Goal: Task Accomplishment & Management: Use online tool/utility

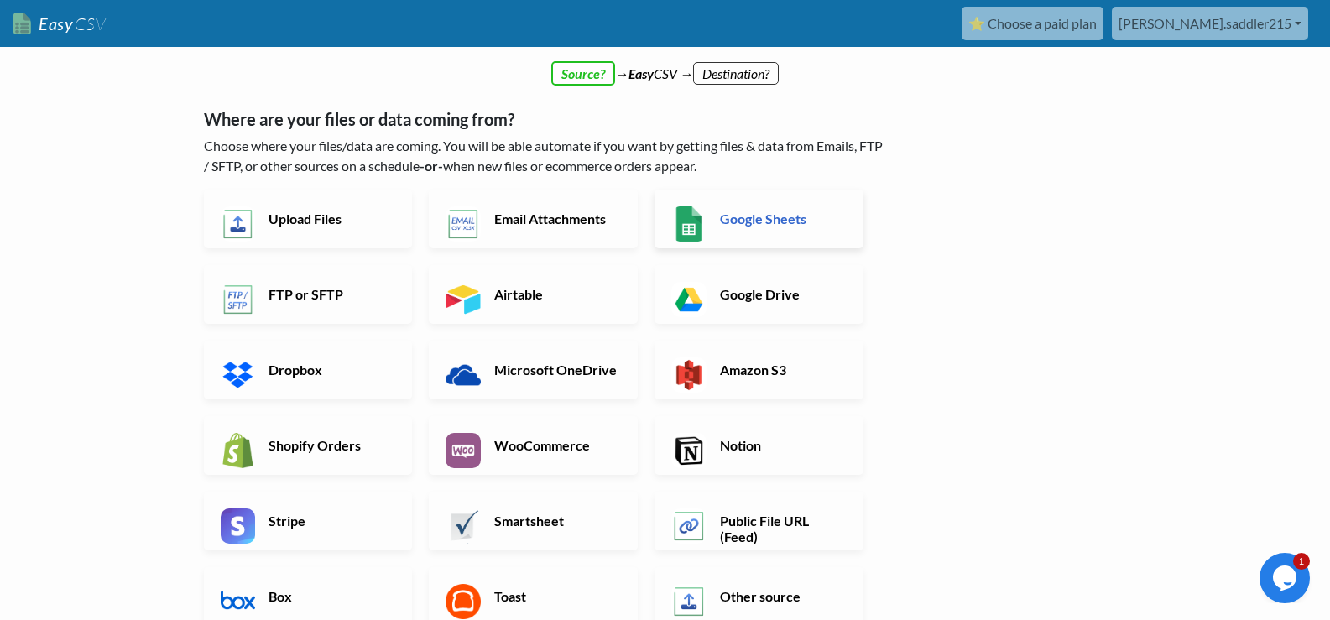
click at [767, 229] on link "Google Sheets" at bounding box center [758, 219] width 209 height 59
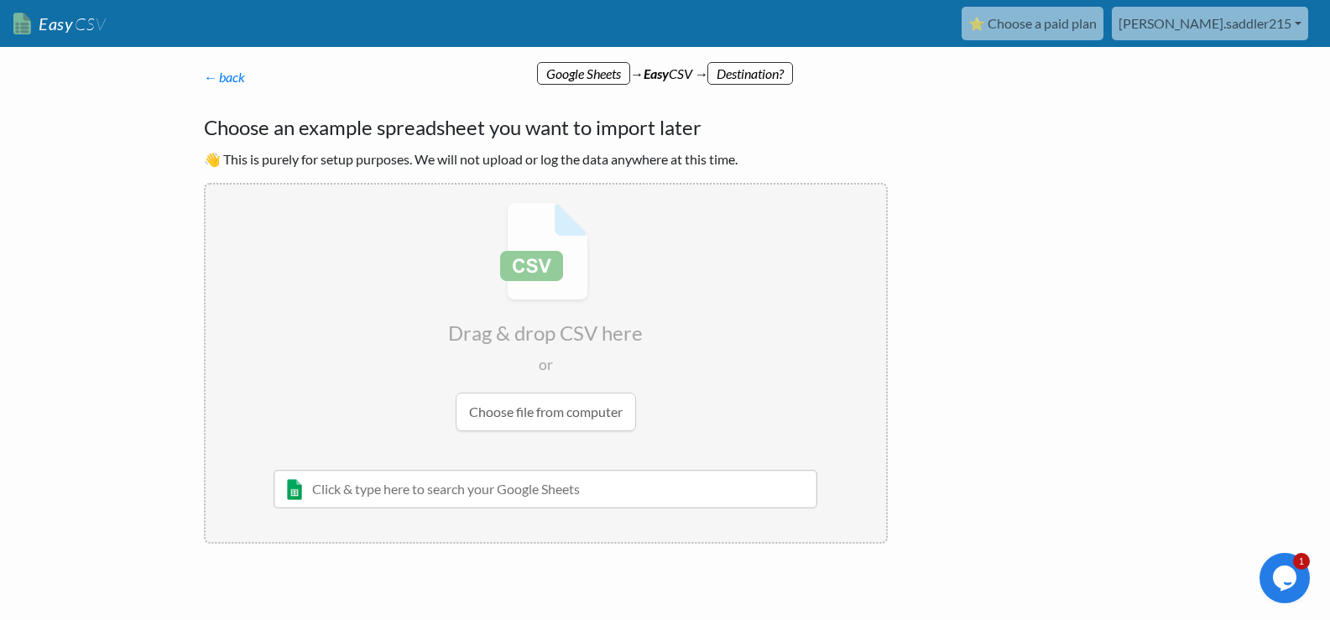
click at [392, 497] on input "text" at bounding box center [546, 489] width 545 height 39
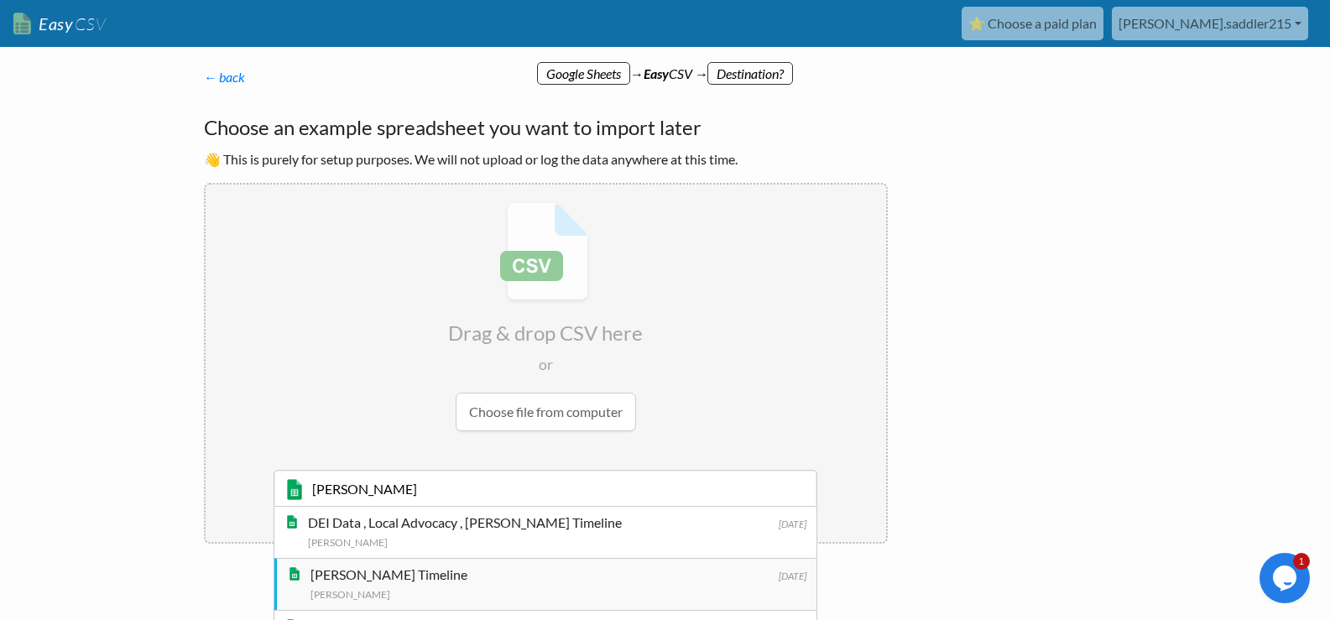
type input "epstein"
click at [373, 572] on div "[PERSON_NAME] Timeline" at bounding box center [558, 575] width 497 height 20
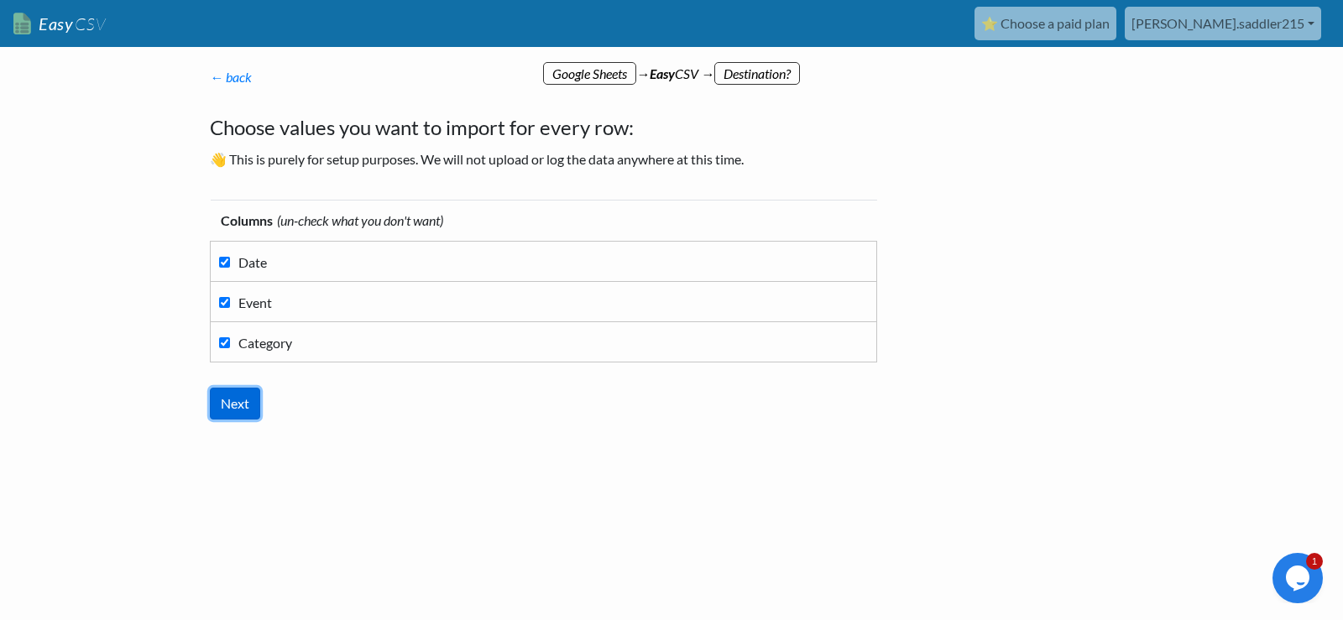
click at [233, 397] on input "Next" at bounding box center [235, 404] width 50 height 32
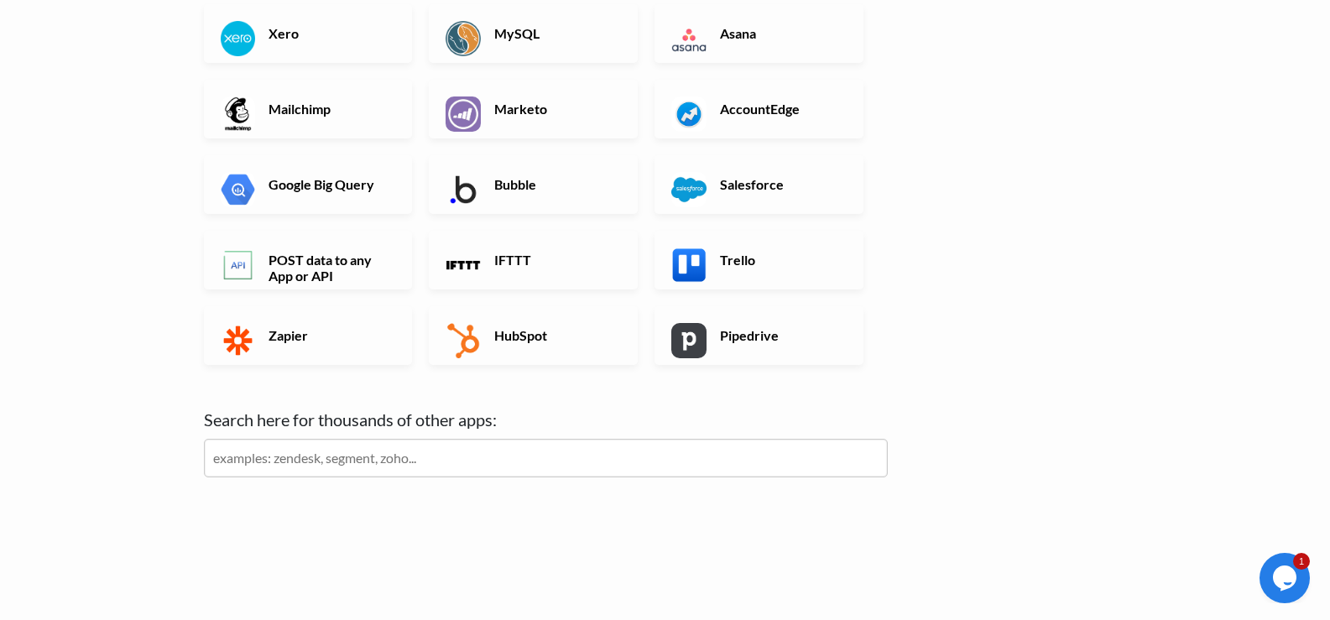
scroll to position [535, 0]
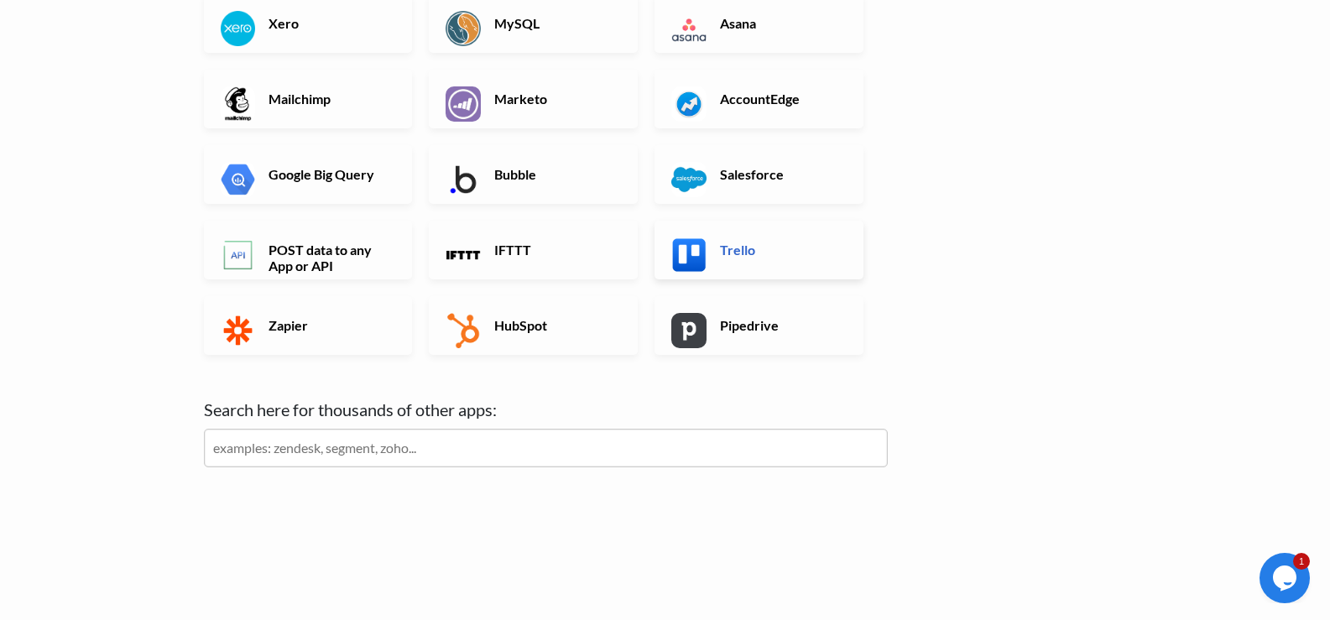
click at [724, 254] on h6 "Trello" at bounding box center [782, 250] width 132 height 16
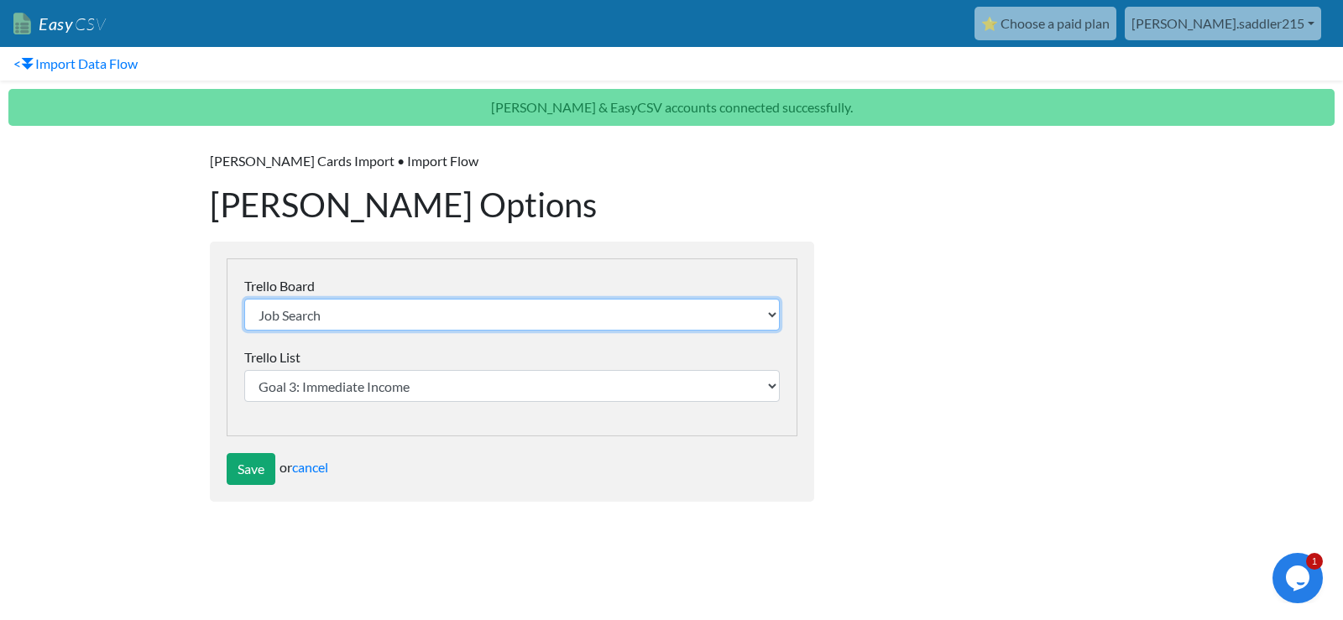
click at [331, 310] on select "Job Search Test board test 2 test 3" at bounding box center [511, 315] width 535 height 32
select select "67f9d6d7a2b128e811be1b2a"
click at [244, 299] on select "Job Search Test board test 2 test 3" at bounding box center [511, 315] width 535 height 32
select select "67f9e63a322bd171f5e605e5"
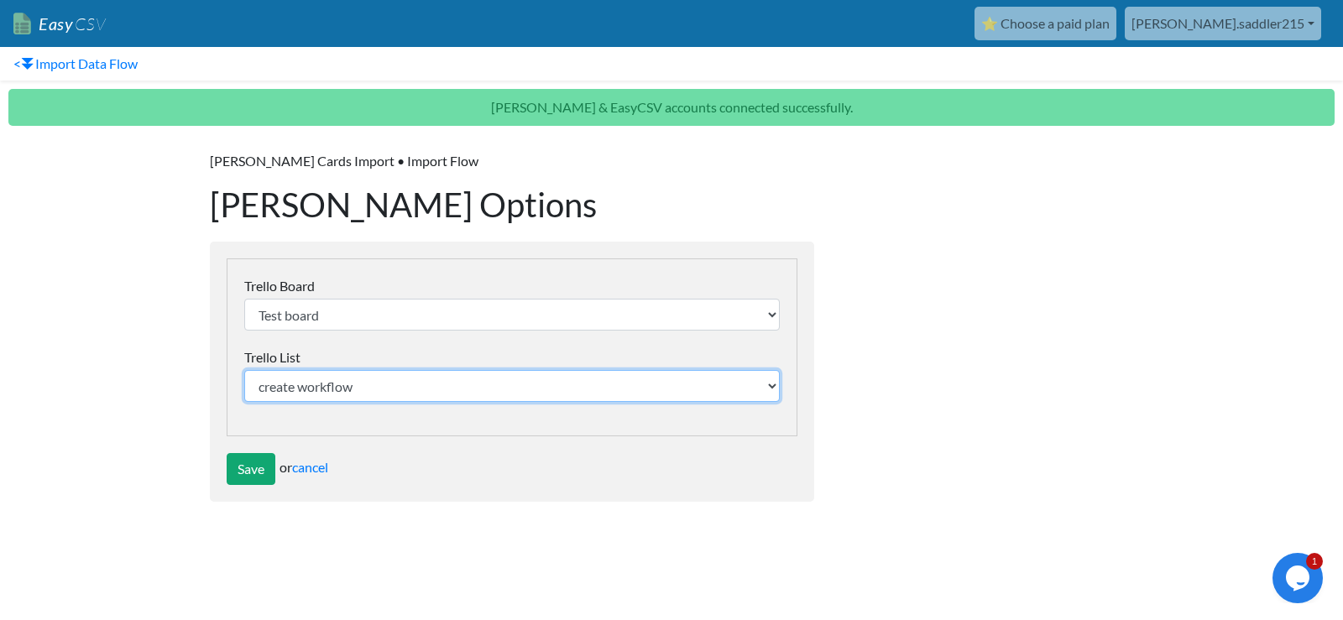
click at [318, 389] on select "create workflow doing done" at bounding box center [511, 386] width 535 height 32
click at [244, 370] on select "create workflow doing done" at bounding box center [511, 386] width 535 height 32
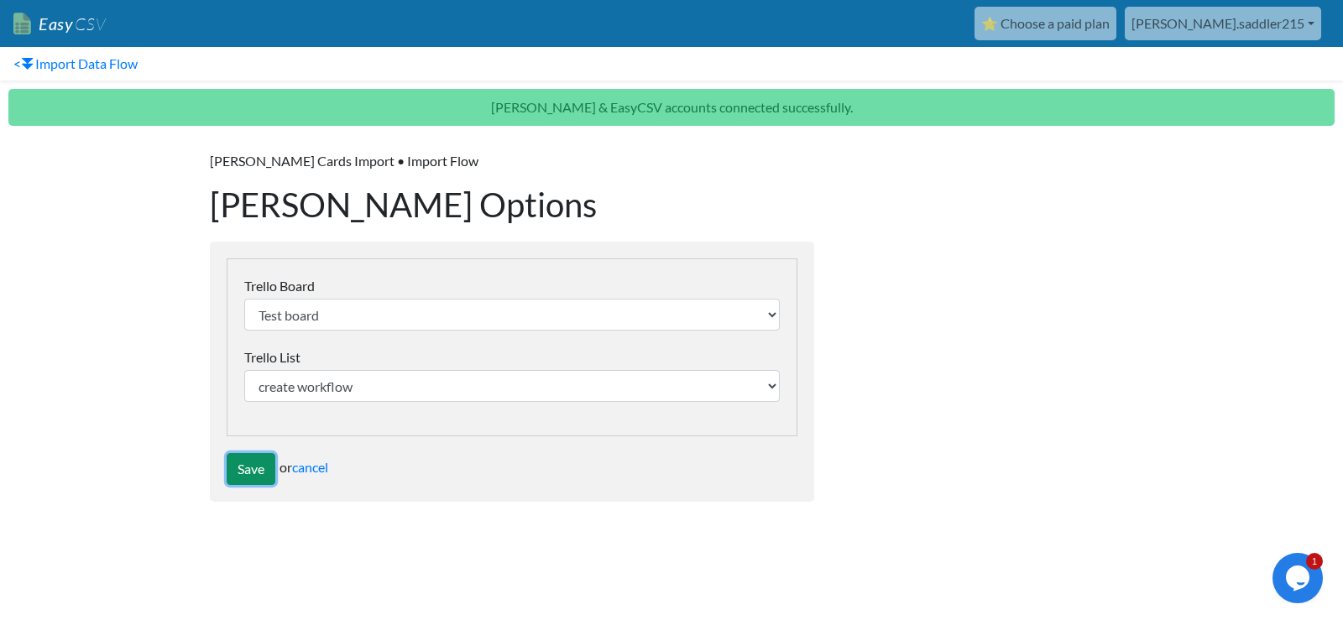
click at [257, 467] on input "Save" at bounding box center [251, 469] width 49 height 32
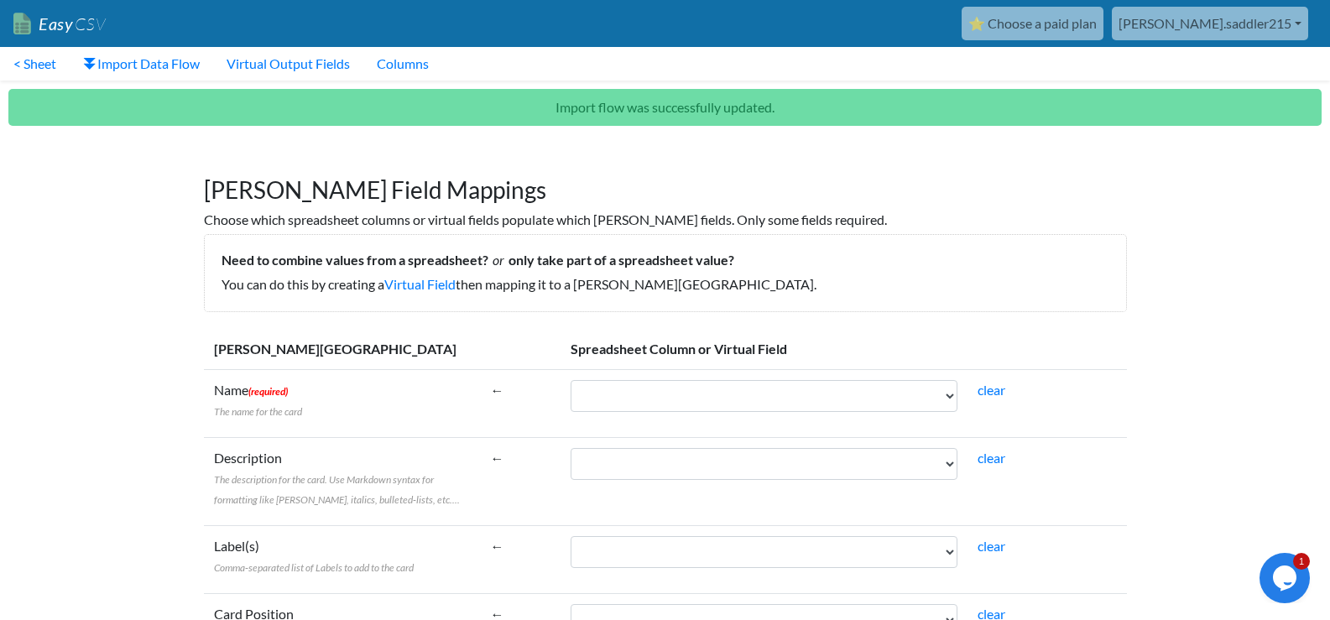
scroll to position [84, 0]
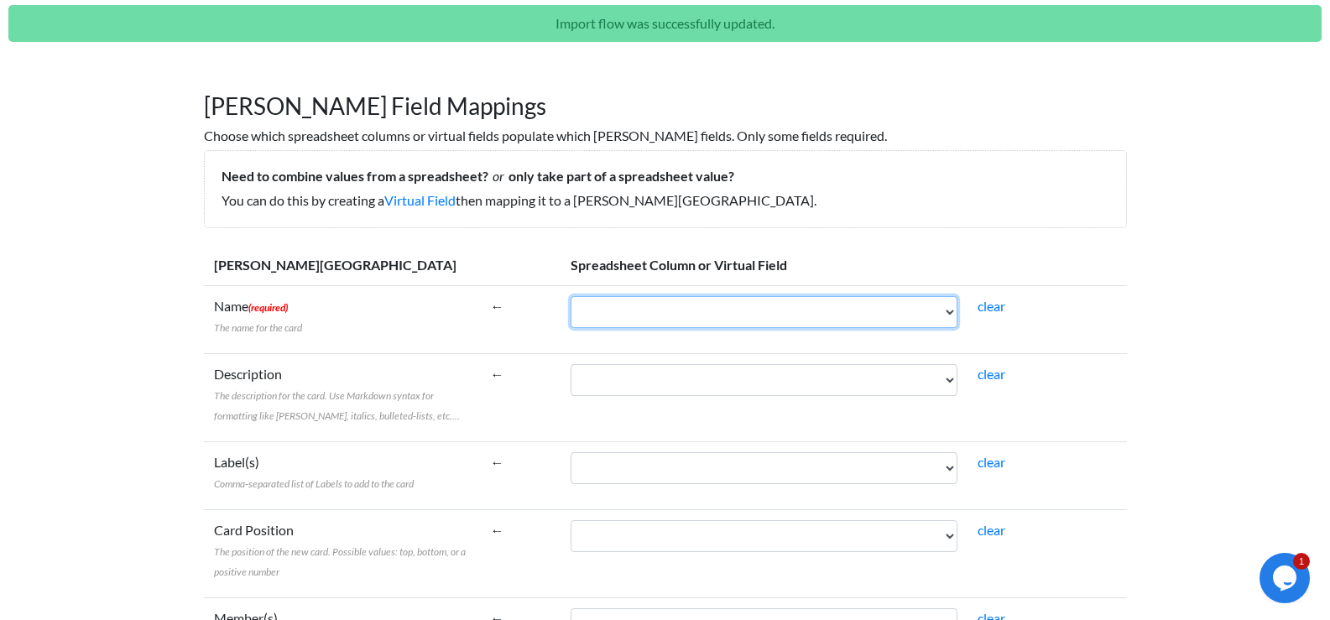
click at [862, 316] on select "Date Event Category" at bounding box center [764, 312] width 387 height 32
select select "cr_757722"
click at [571, 296] on select "Date Event Category" at bounding box center [764, 312] width 387 height 32
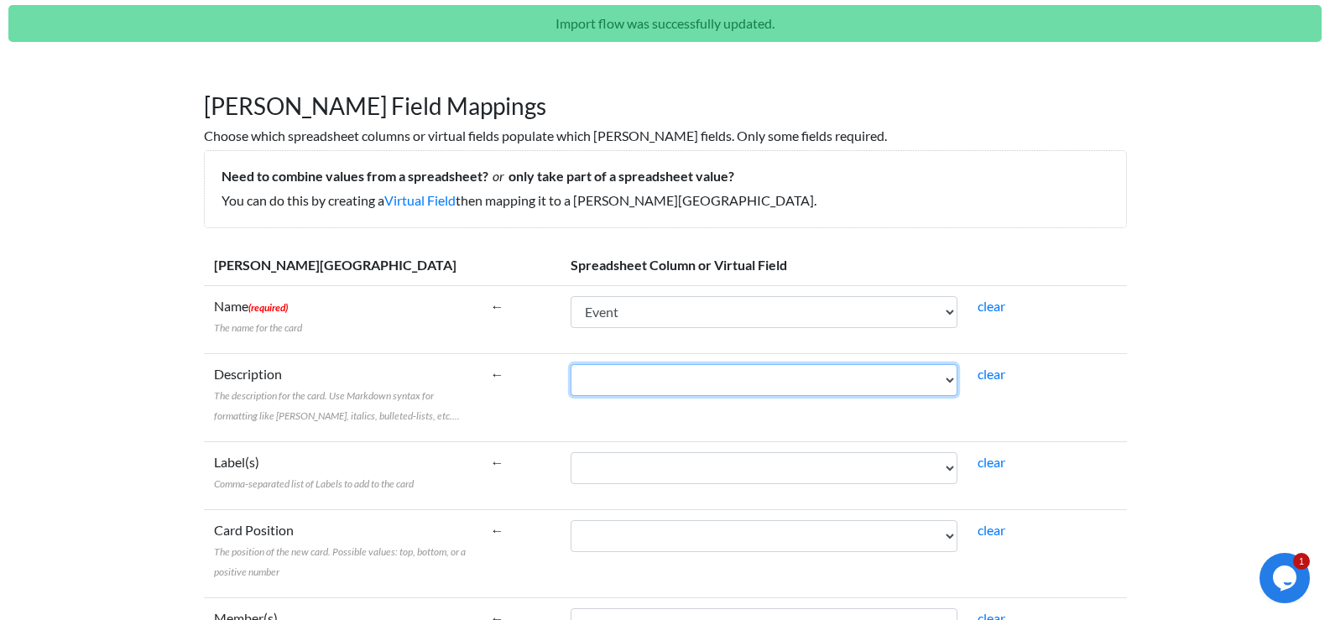
click at [879, 378] on select "Date Event Category" at bounding box center [764, 380] width 387 height 32
click at [938, 160] on div "Need to combine values from a spreadsheet? or only take part of a spreadsheet v…" at bounding box center [665, 189] width 923 height 78
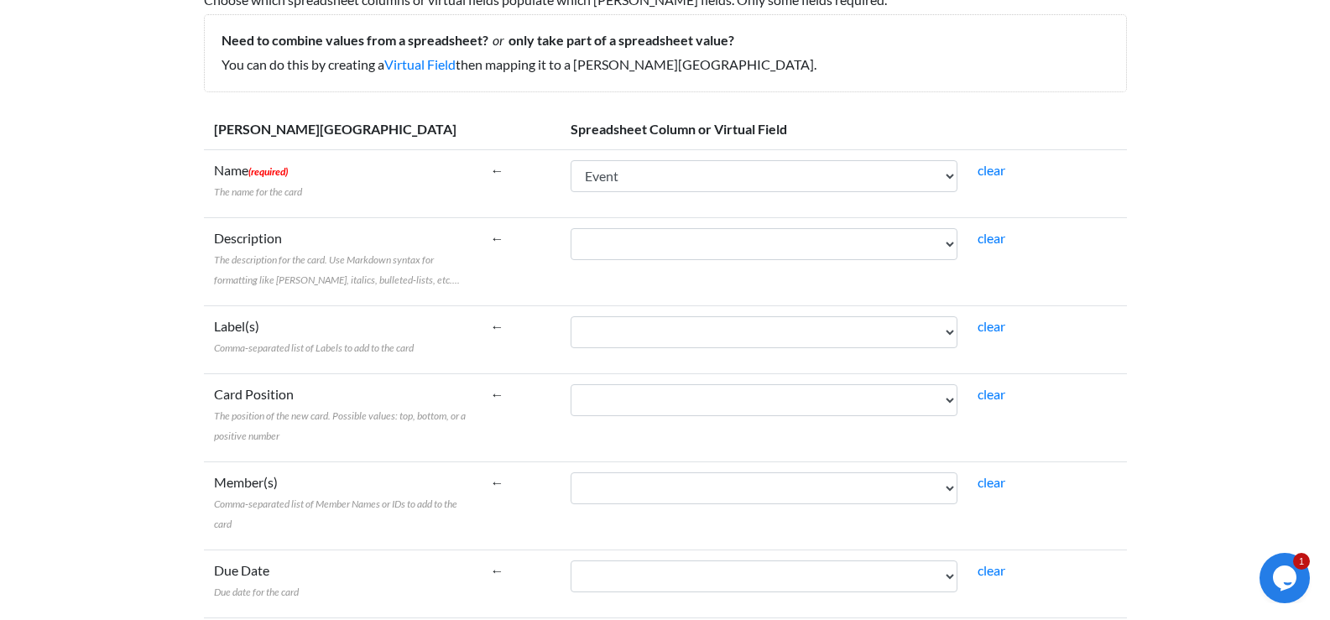
scroll to position [252, 0]
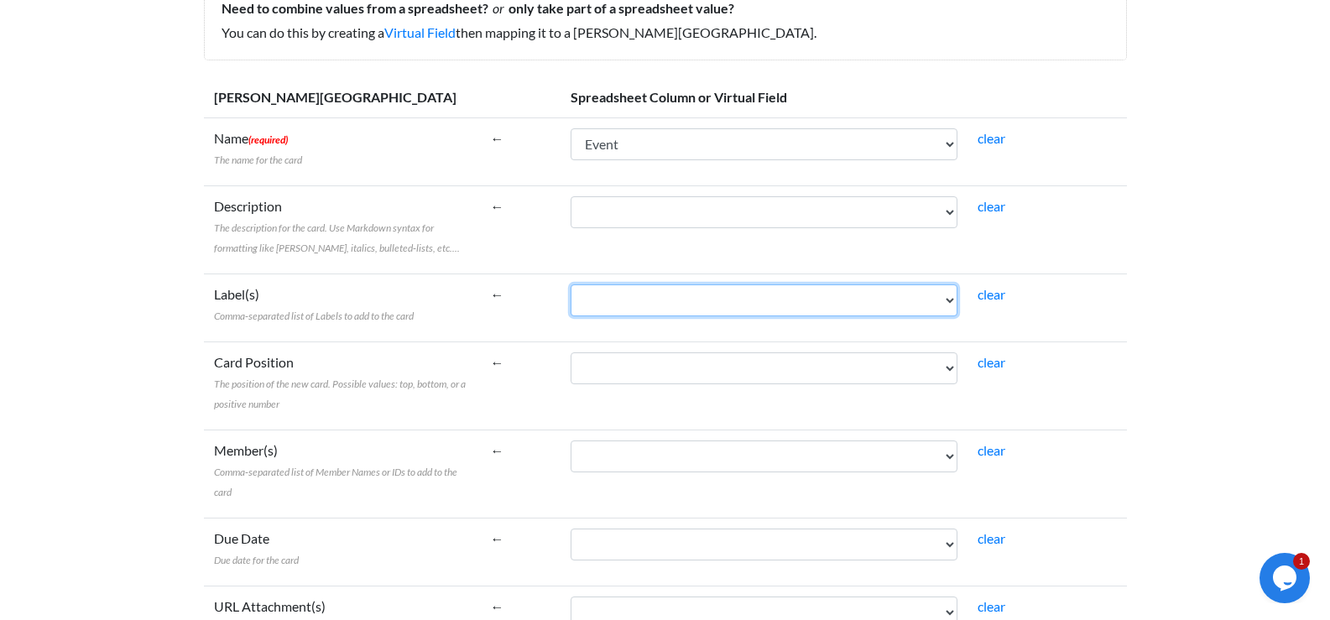
click at [728, 293] on select "Date Event Category" at bounding box center [764, 300] width 387 height 32
click at [728, 295] on select "Date Event Category" at bounding box center [764, 300] width 387 height 32
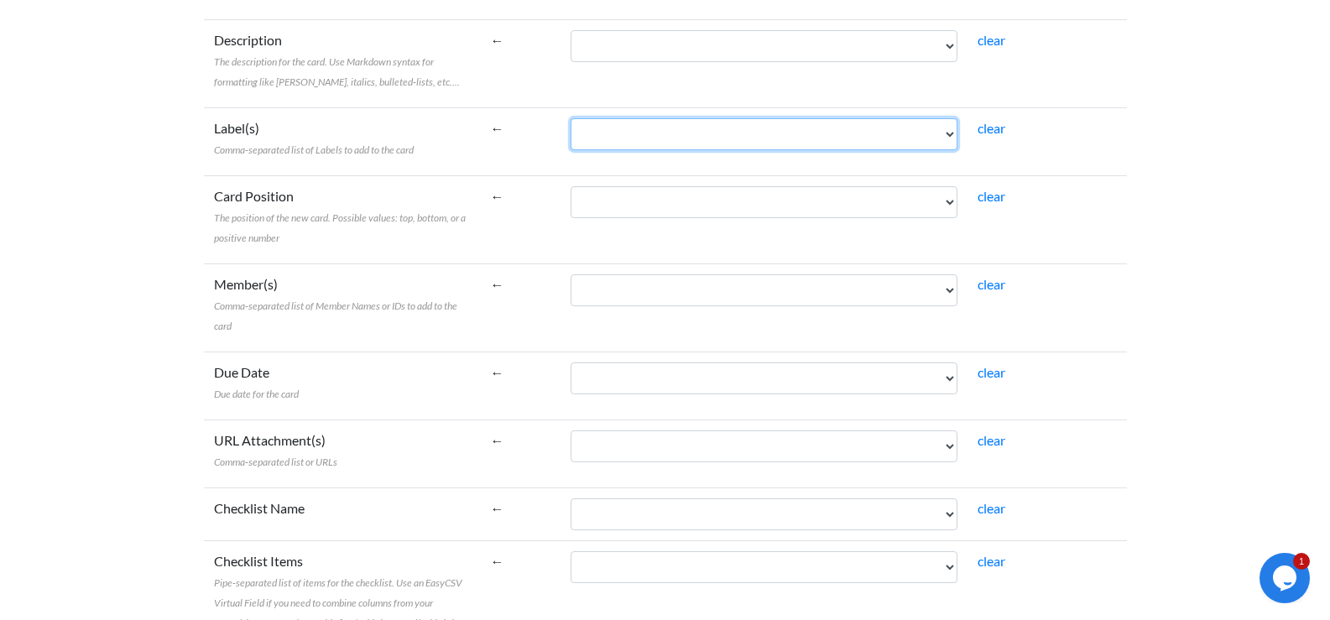
scroll to position [420, 0]
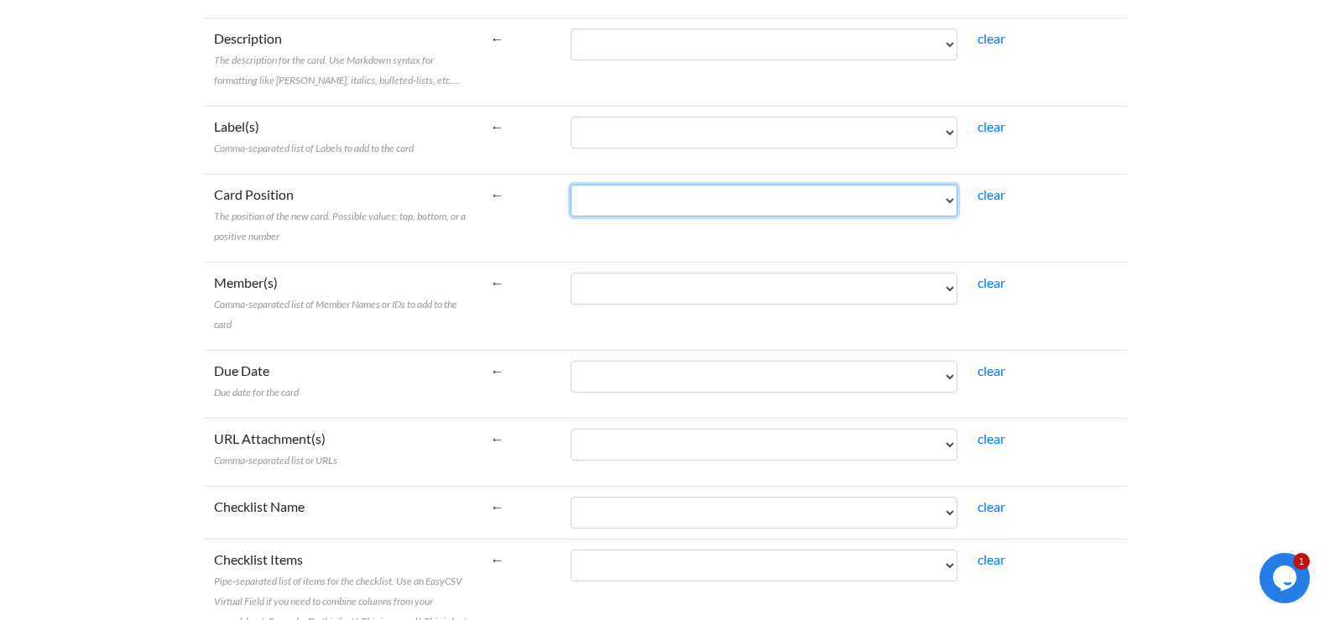
click at [634, 196] on select "Date Event Category" at bounding box center [764, 201] width 387 height 32
click at [1303, 213] on body "Easy CSV ⭐ Choose a paid plan sarah.saddler215 Sarah Saddler215 All Flows All C…" at bounding box center [665, 209] width 1330 height 1258
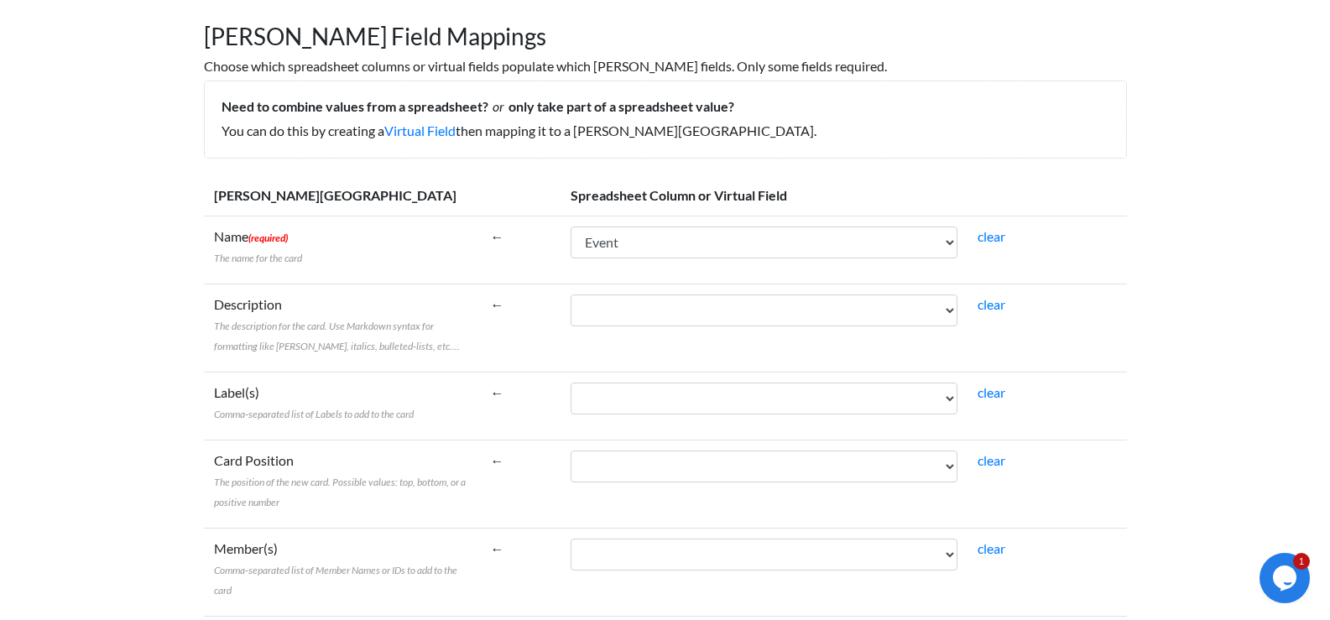
scroll to position [168, 0]
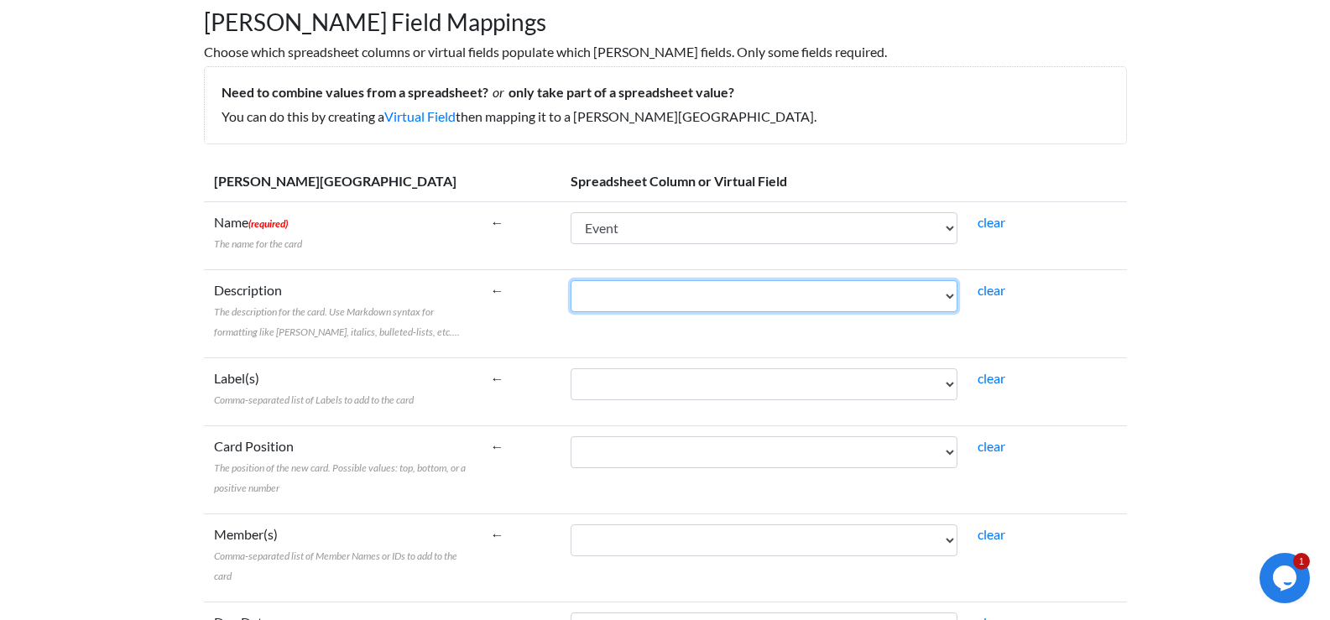
click at [839, 295] on select "Date Event Category" at bounding box center [764, 296] width 387 height 32
select select "cr_757722"
click at [571, 280] on select "Date Event Category" at bounding box center [764, 296] width 387 height 32
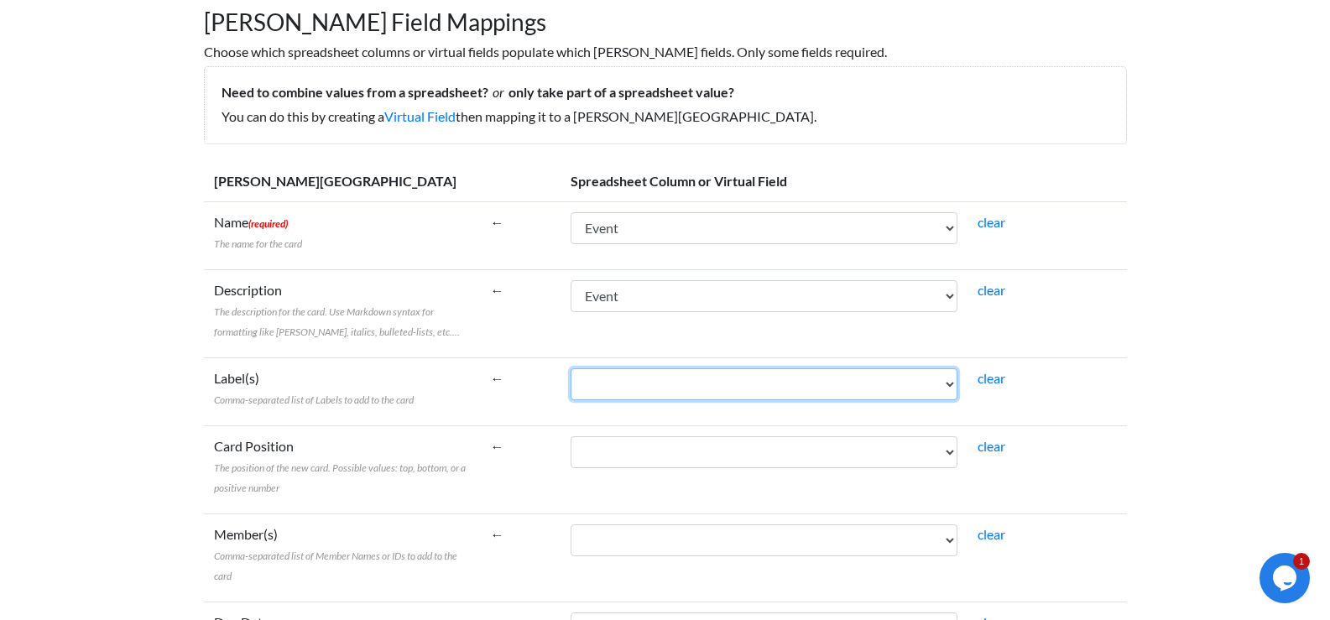
click at [697, 385] on select "Date Event Category" at bounding box center [764, 384] width 387 height 32
select select "cr_757723"
click at [571, 368] on select "Date Event Category" at bounding box center [764, 384] width 387 height 32
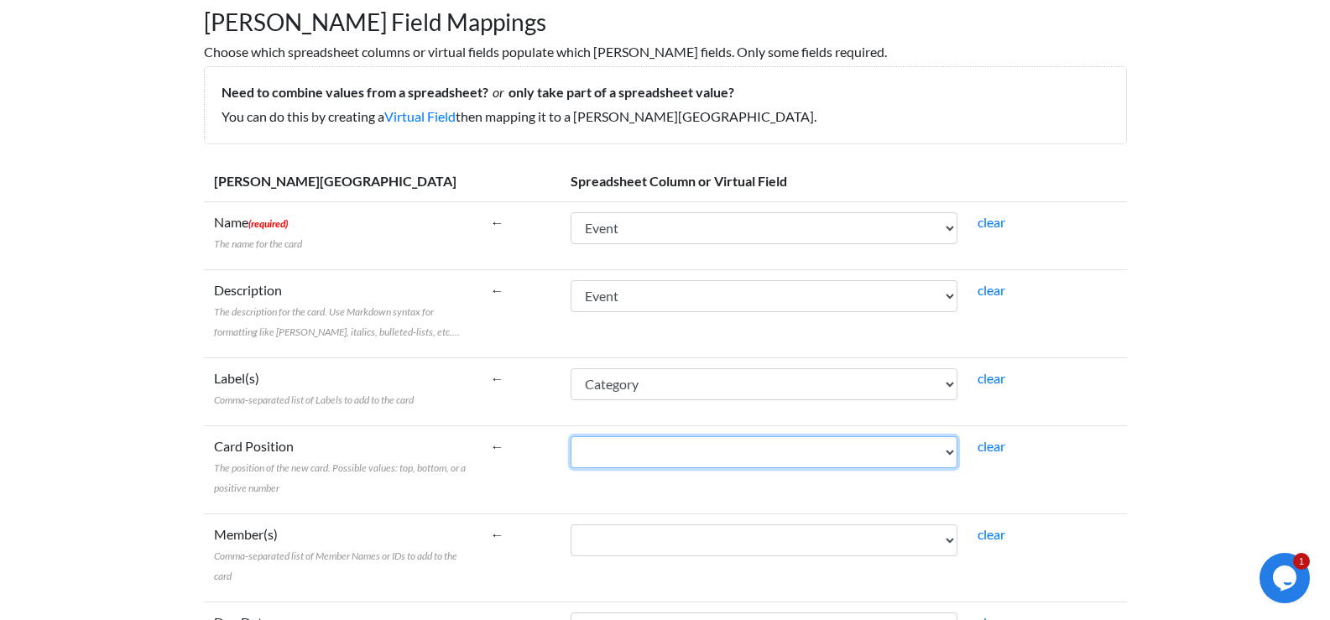
click at [648, 454] on select "Date Event Category" at bounding box center [764, 452] width 387 height 32
select select "cr_757721"
click at [571, 436] on select "Date Event Category" at bounding box center [764, 452] width 387 height 32
click at [637, 456] on select "Date Event Category" at bounding box center [764, 452] width 387 height 32
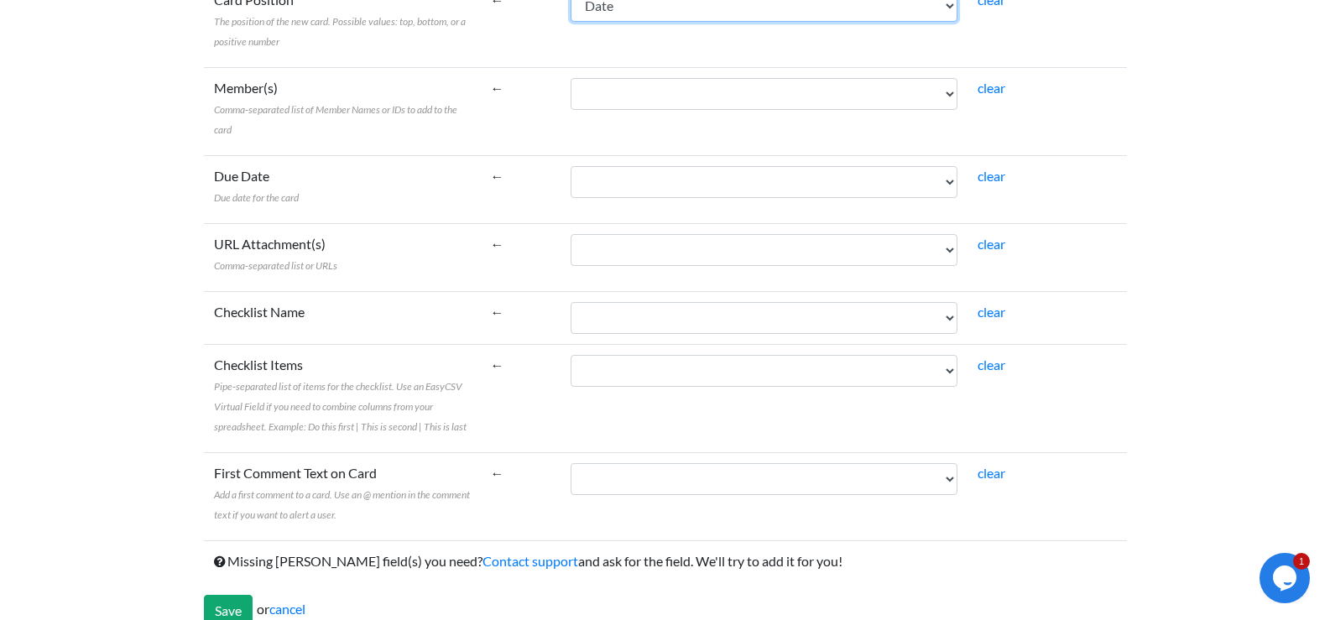
scroll to position [638, 0]
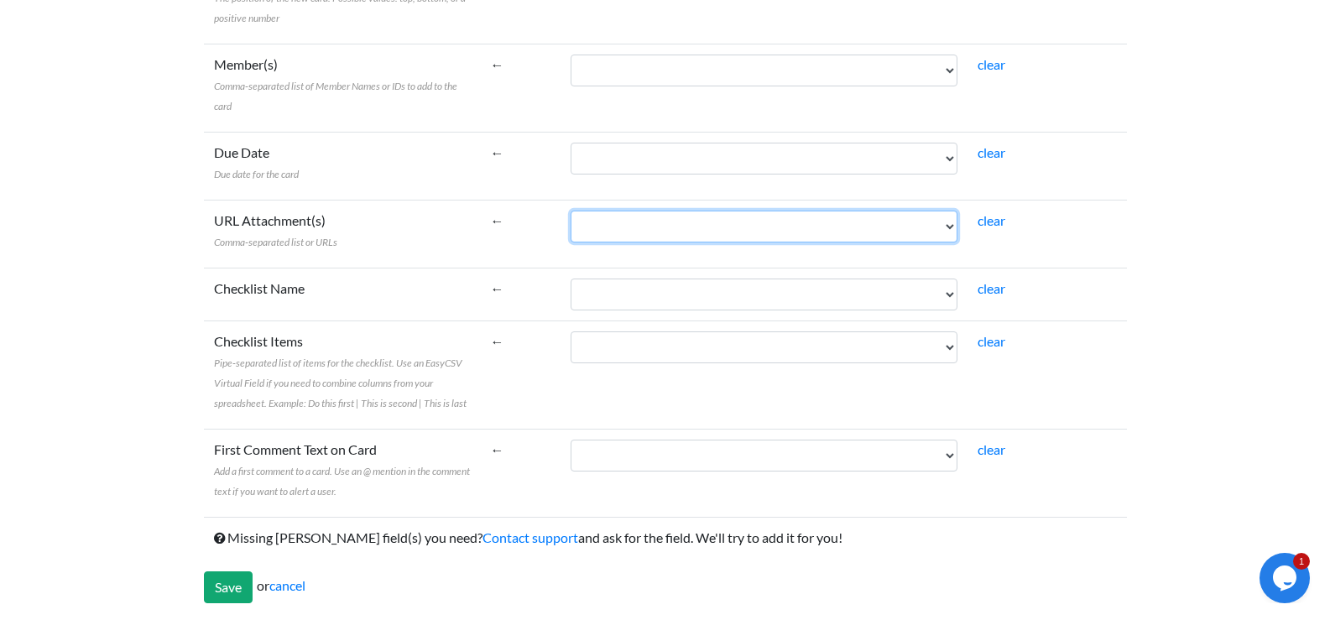
click at [664, 233] on select "Date Event Category" at bounding box center [764, 227] width 387 height 32
click at [676, 231] on select "Date Event Category" at bounding box center [764, 227] width 387 height 32
select select "cr_757722"
click at [571, 211] on select "Date Event Category" at bounding box center [764, 227] width 387 height 32
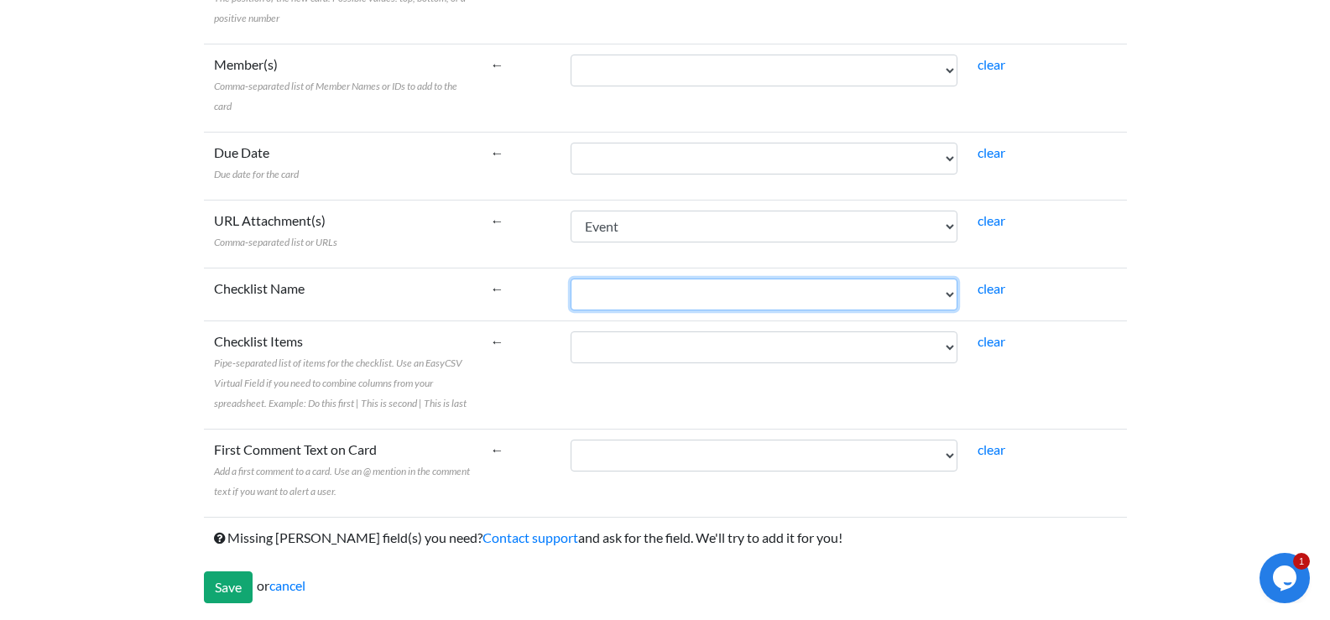
click at [642, 290] on select "Date Event Category" at bounding box center [764, 295] width 387 height 32
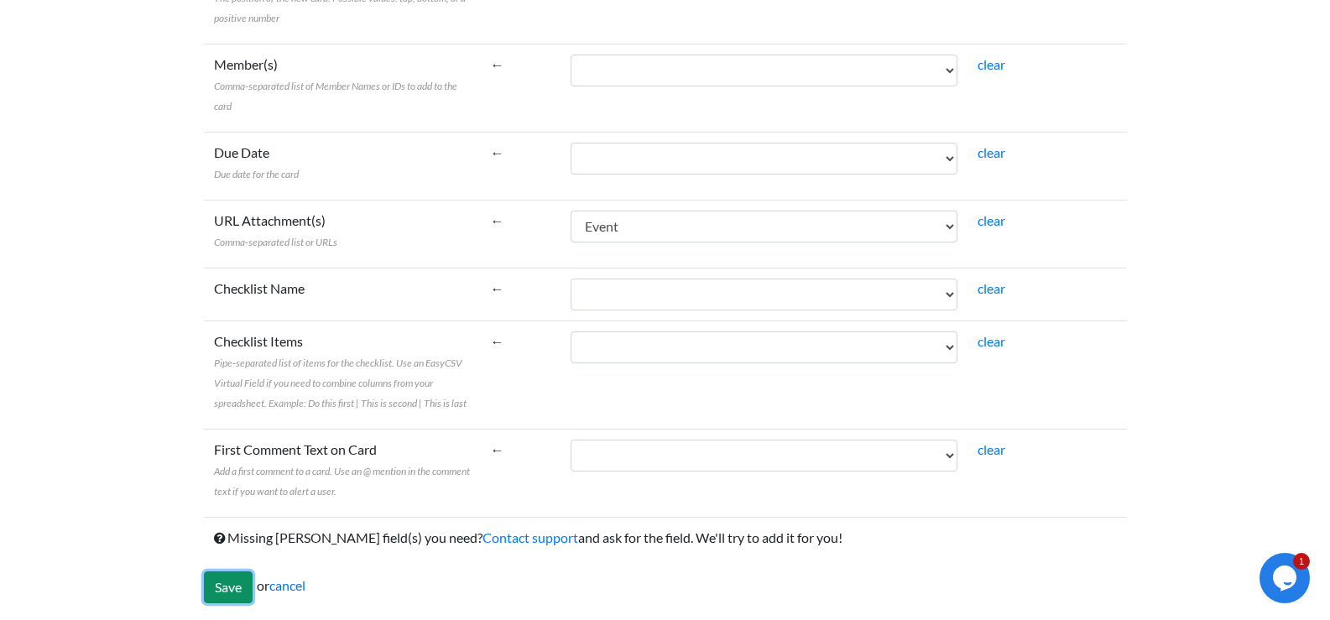
click at [237, 583] on input "Save" at bounding box center [228, 587] width 49 height 32
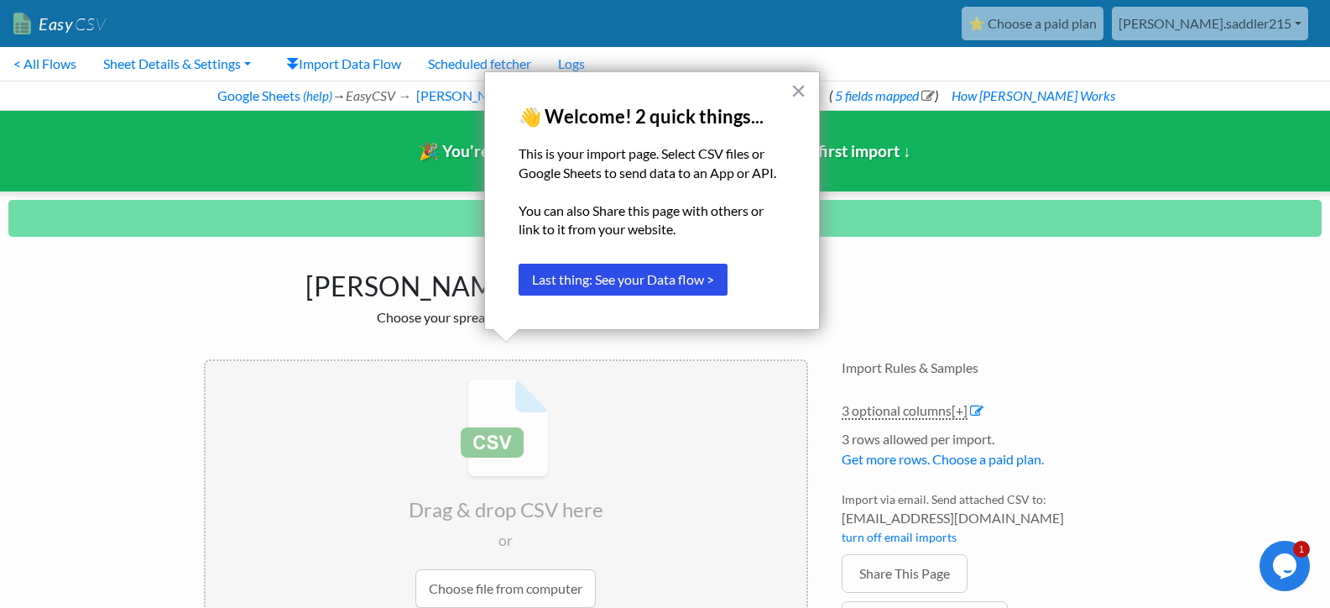
scroll to position [71, 0]
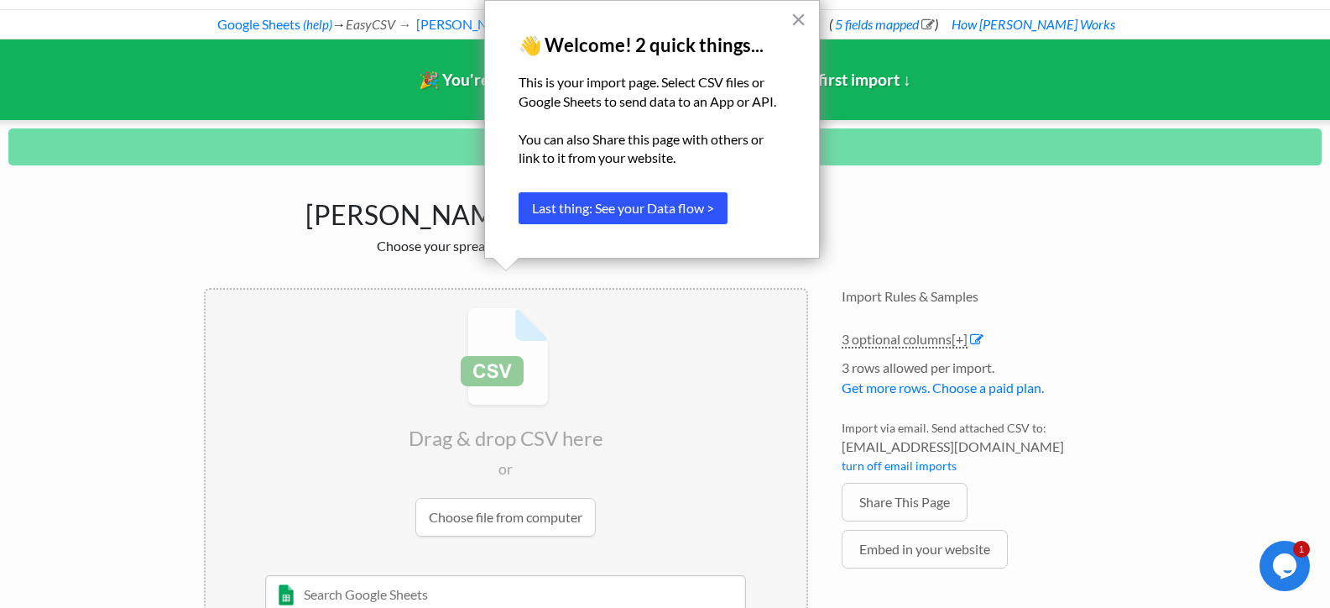
click at [691, 203] on button "Last thing: See your Data flow >" at bounding box center [623, 208] width 209 height 32
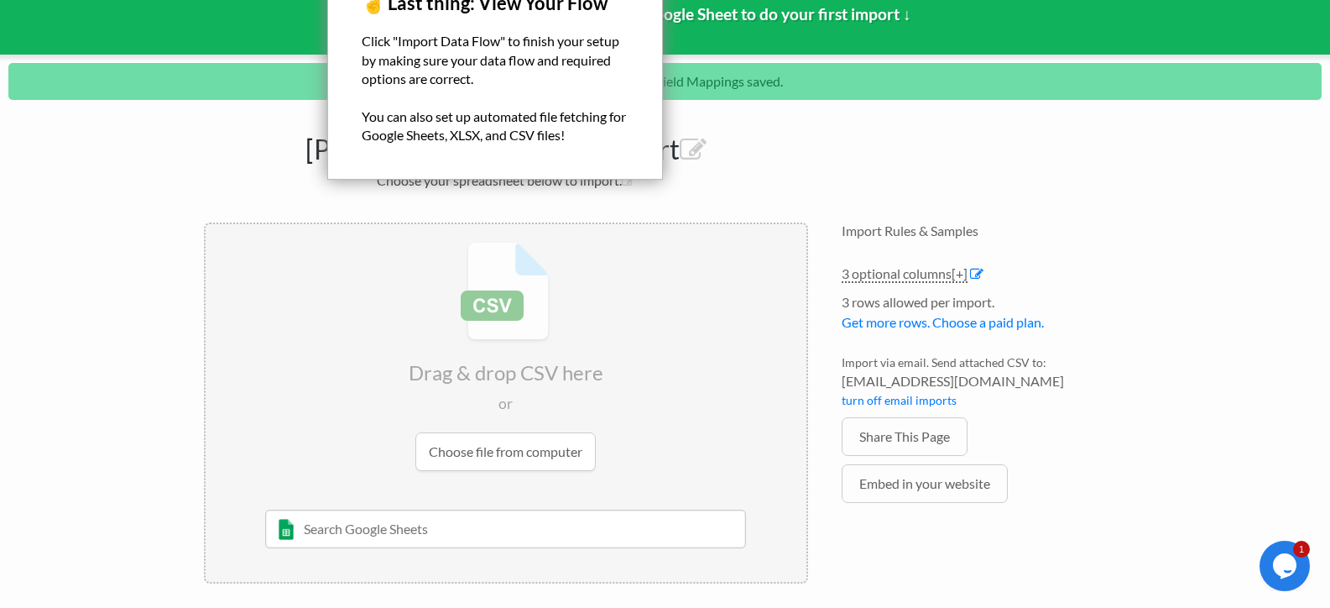
scroll to position [143, 0]
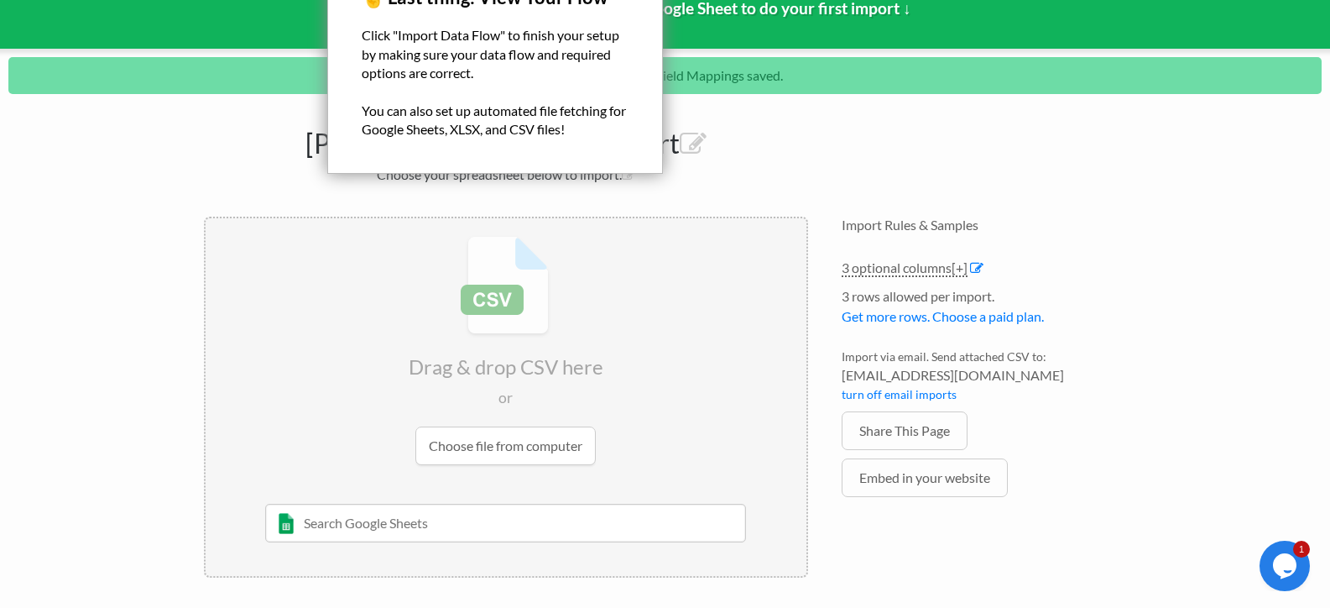
click at [172, 133] on body "Easy CSV ⭐ Choose a paid plan sarah.saddler215 Sarah Saddler215 All Flows All C…" at bounding box center [665, 225] width 1330 height 737
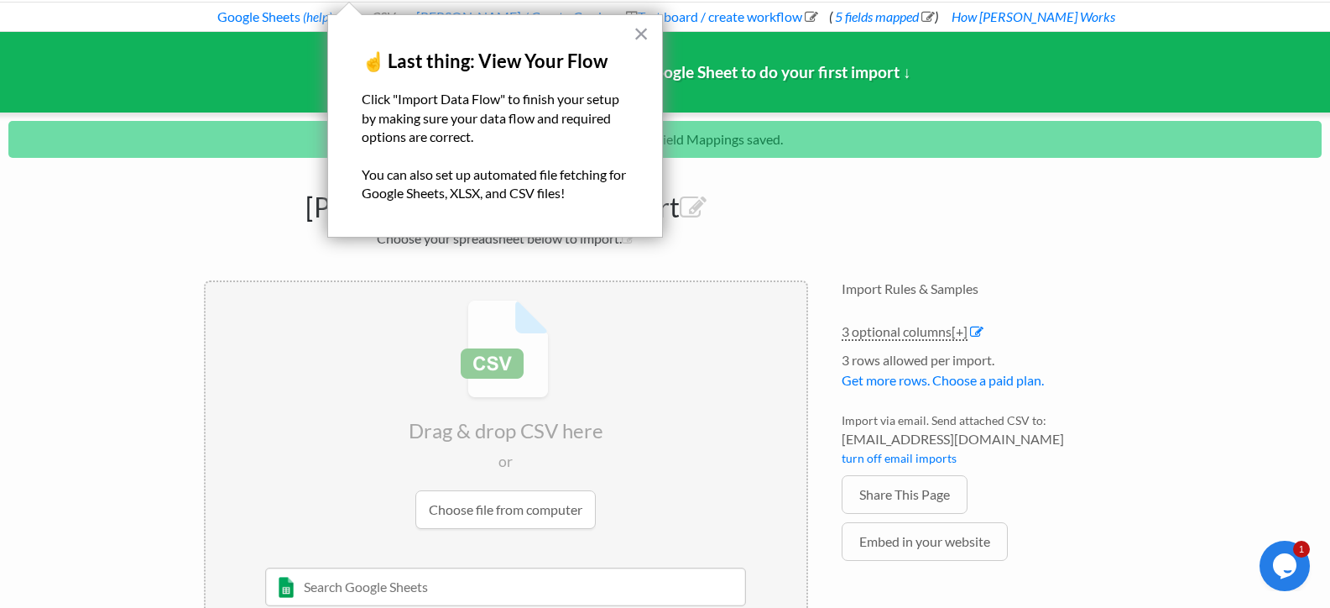
scroll to position [0, 0]
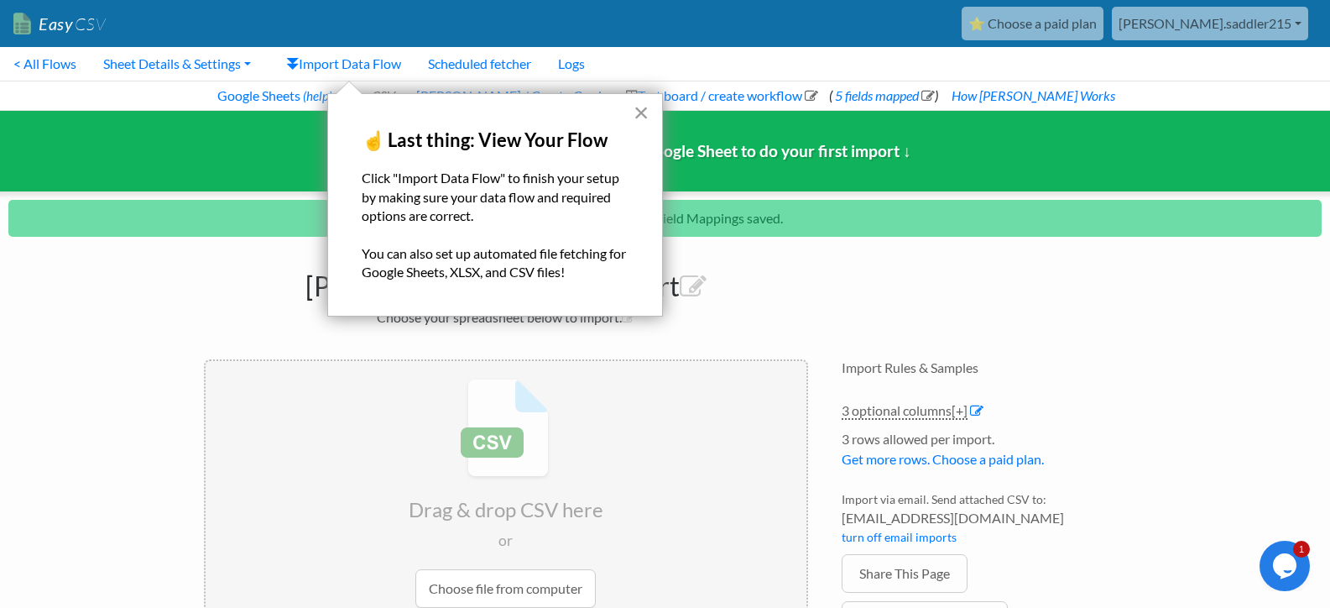
click at [641, 109] on button "×" at bounding box center [642, 112] width 16 height 27
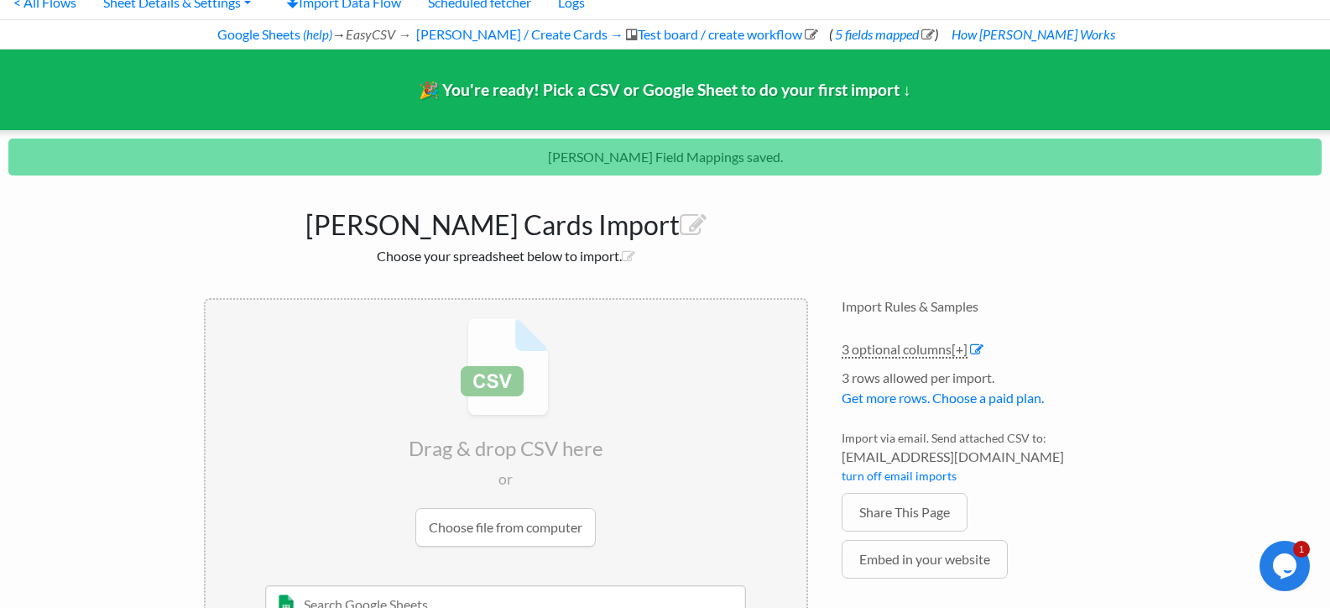
scroll to position [143, 0]
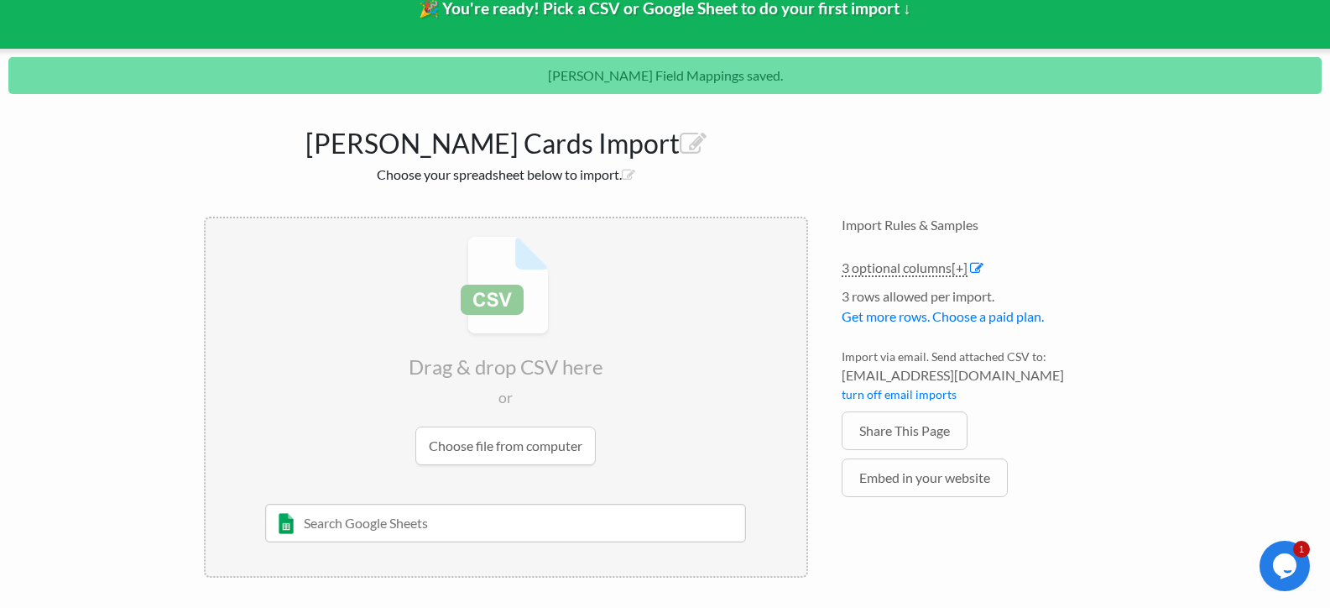
click at [887, 348] on li "Import via email. Send attached CSV to: 4f9af51bfab0@parse.easycsv.io turn off …" at bounding box center [984, 379] width 285 height 64
click at [502, 437] on input "file" at bounding box center [506, 350] width 601 height 264
click at [326, 528] on input "text" at bounding box center [505, 522] width 481 height 39
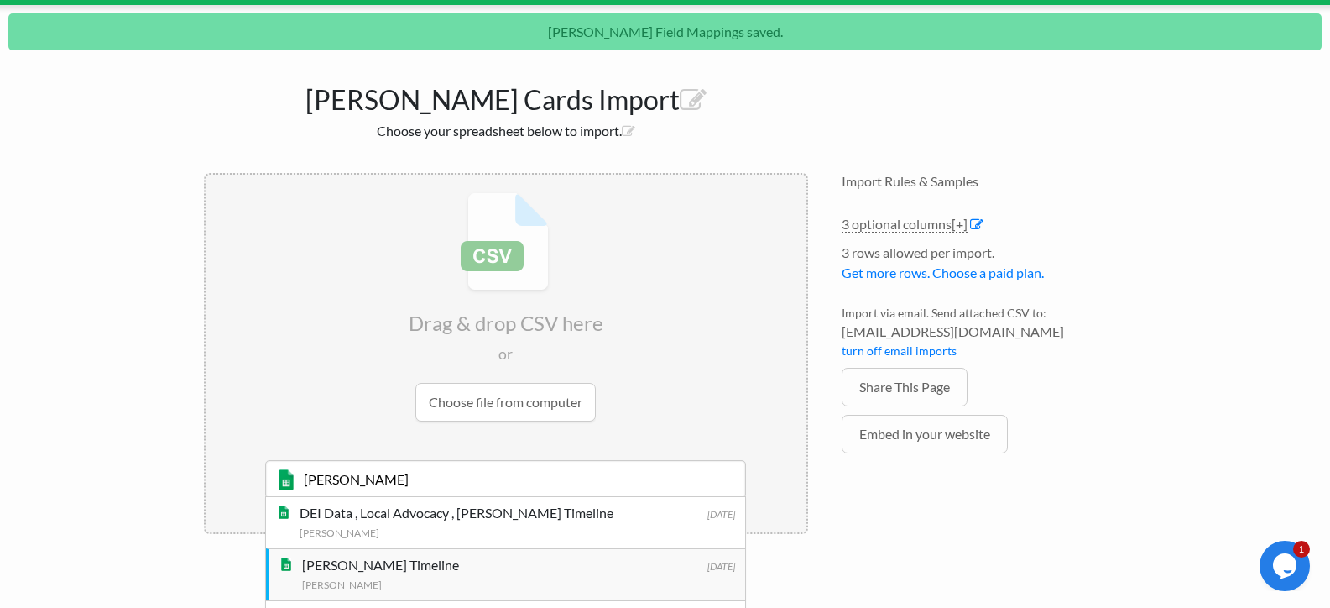
scroll to position [227, 0]
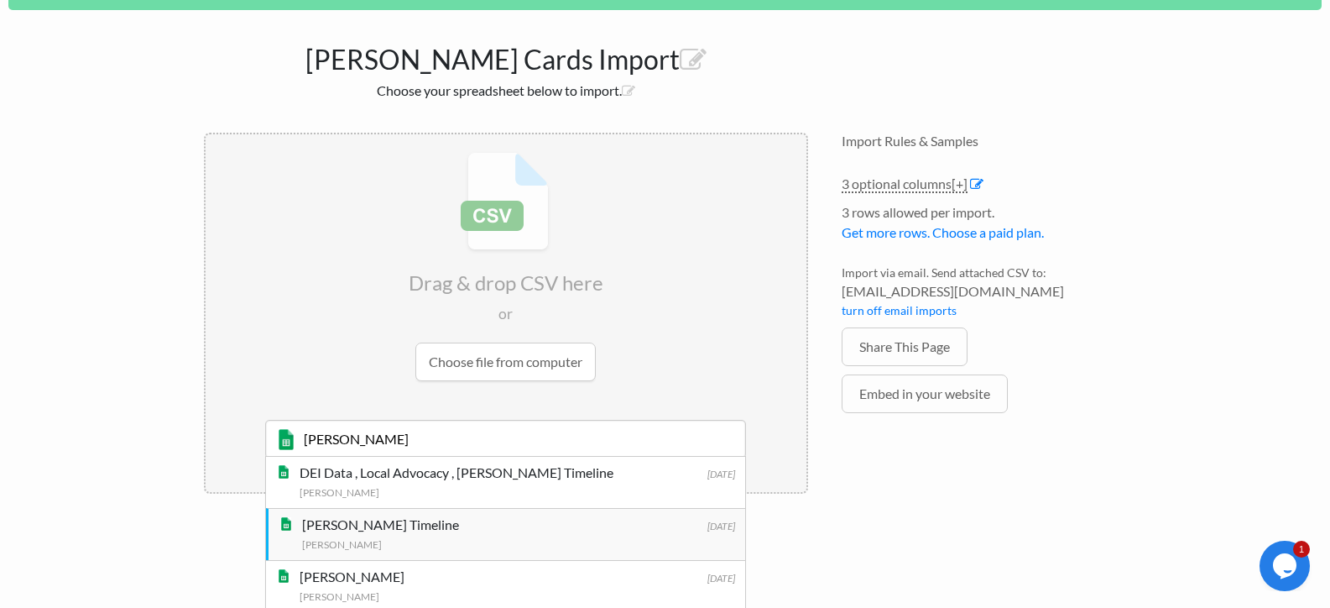
type input "[PERSON_NAME]"
click at [433, 521] on div "Epstein Timeline" at bounding box center [518, 524] width 433 height 20
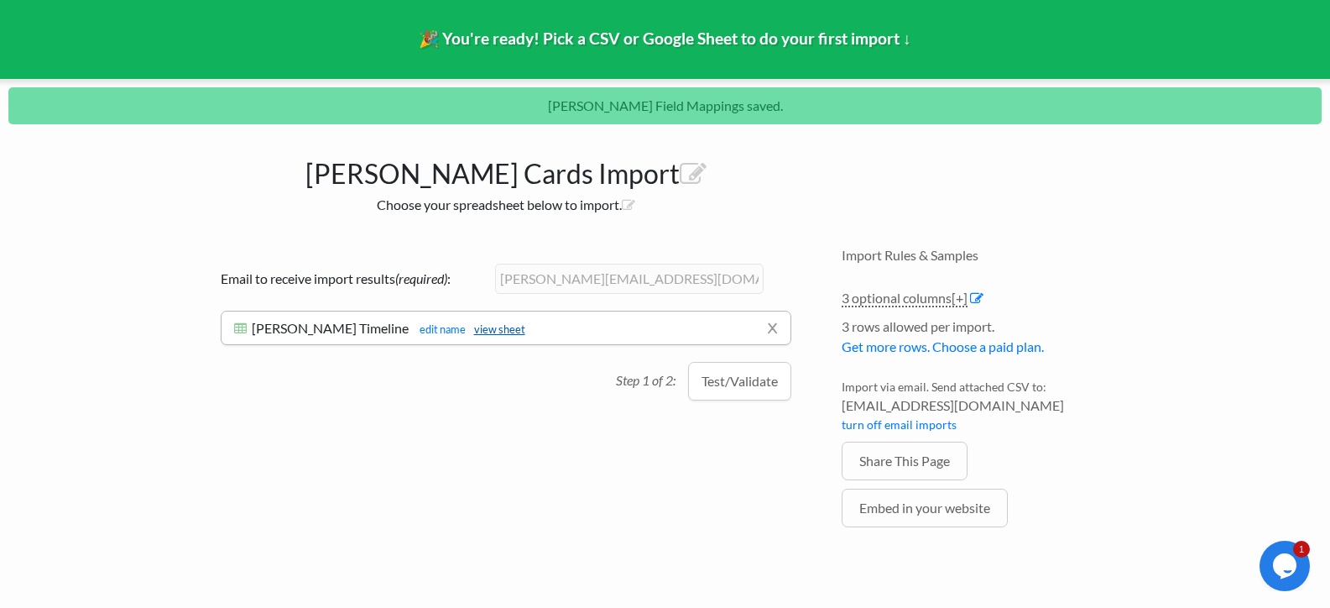
click at [466, 328] on link "view sheet" at bounding box center [496, 328] width 60 height 13
click at [568, 499] on div "Drag & drop CSV here or Choose file from computer epstein 9/16/2025 DEI Data , …" at bounding box center [506, 412] width 638 height 364
click at [753, 382] on button "Test/Validate" at bounding box center [739, 381] width 103 height 39
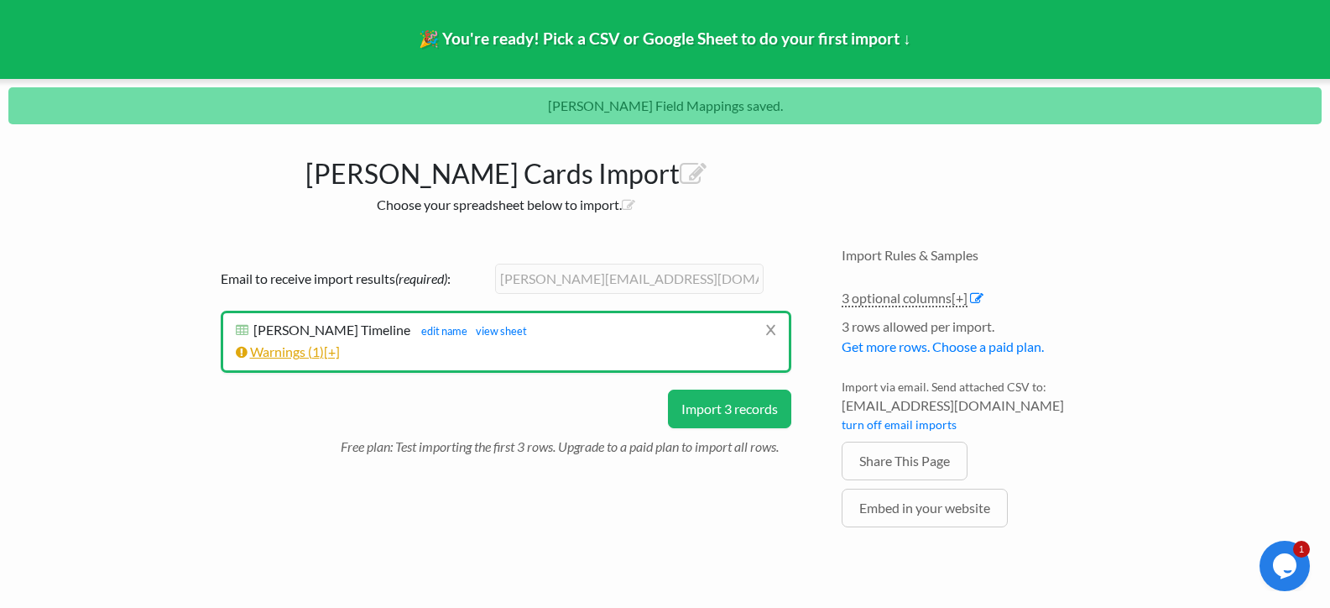
click at [308, 353] on link "Warnings ( 1 ) [+]" at bounding box center [288, 351] width 104 height 16
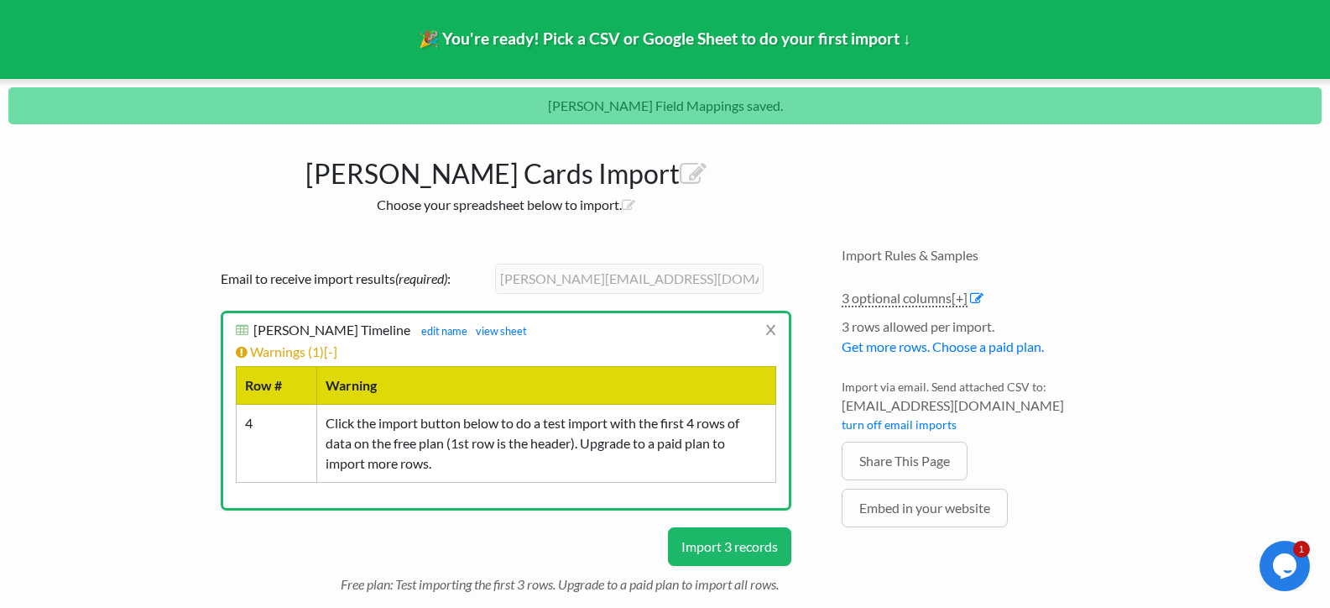
click at [717, 545] on button "Import 3 records" at bounding box center [729, 546] width 123 height 39
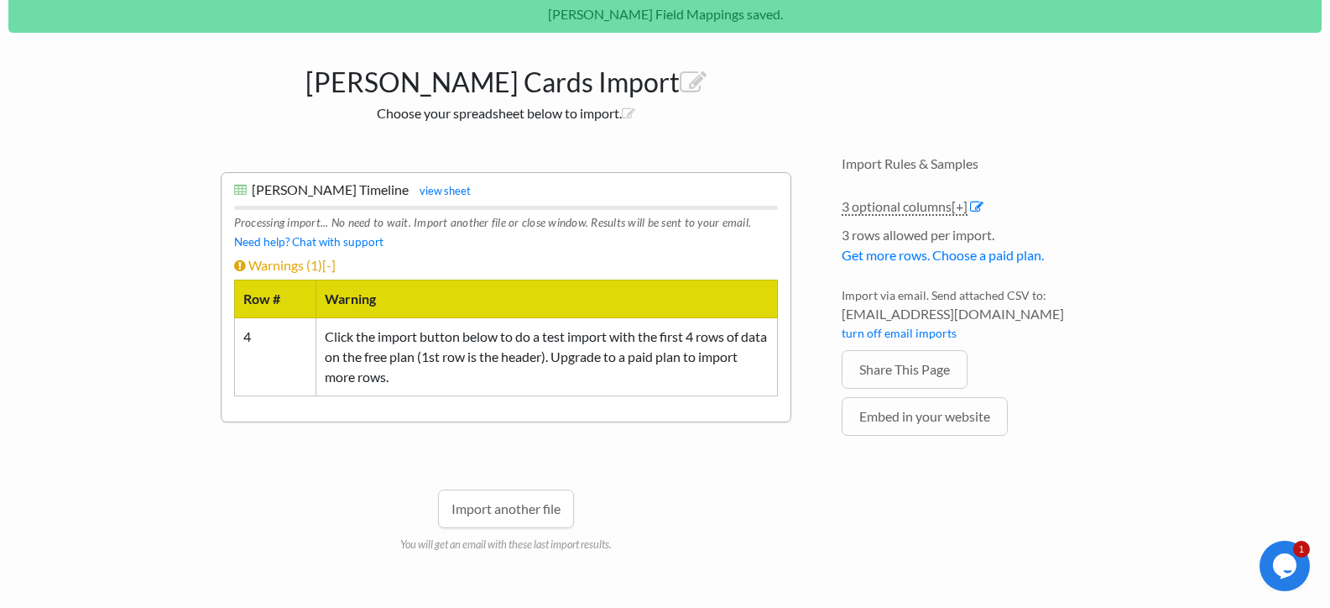
scroll to position [210, 0]
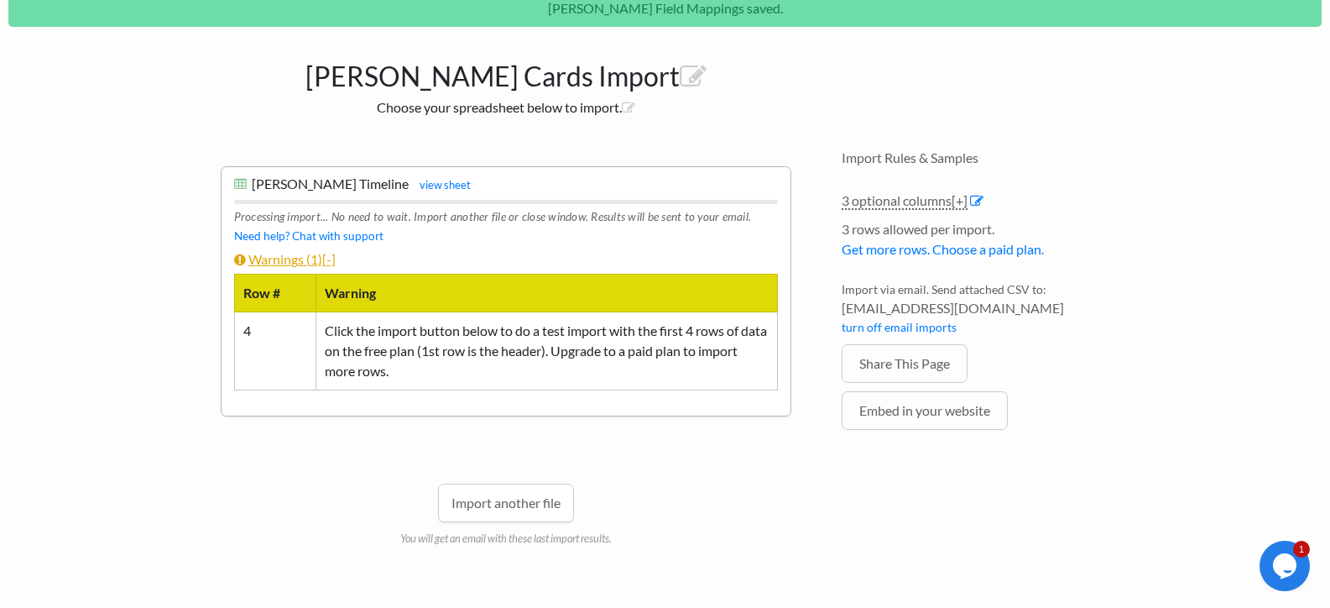
click at [295, 254] on link "Warnings ( 1 ) [-]" at bounding box center [285, 259] width 102 height 16
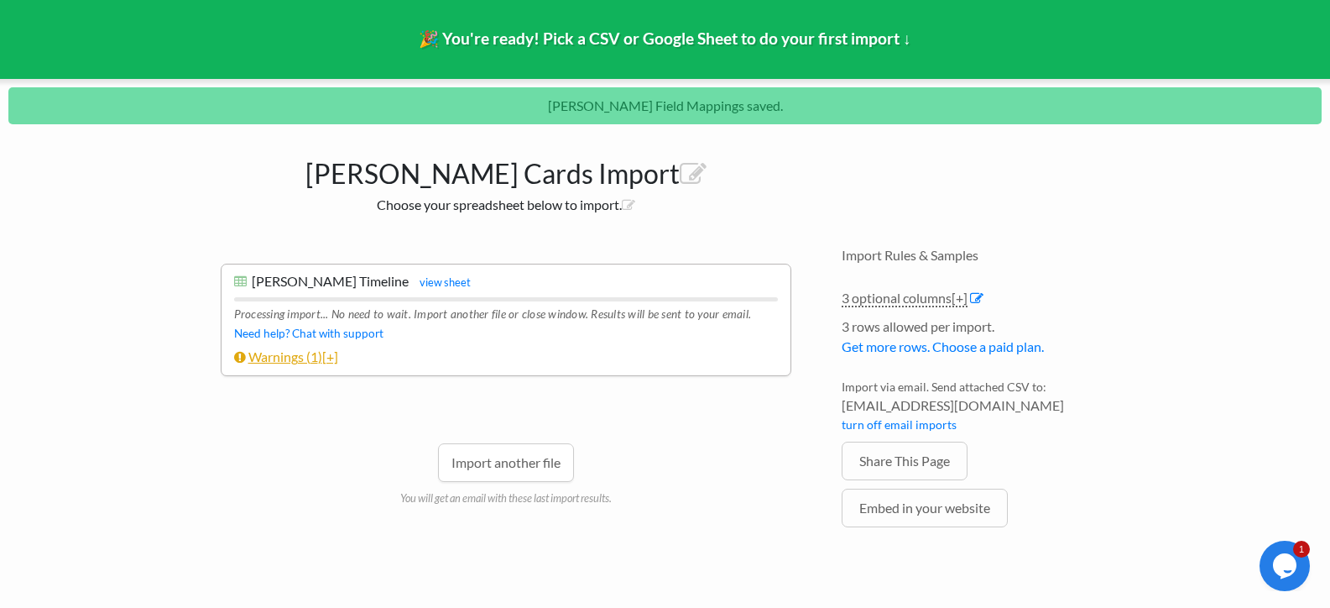
scroll to position [112, 0]
click at [295, 361] on link "Warnings ( 1 ) [+]" at bounding box center [286, 356] width 104 height 16
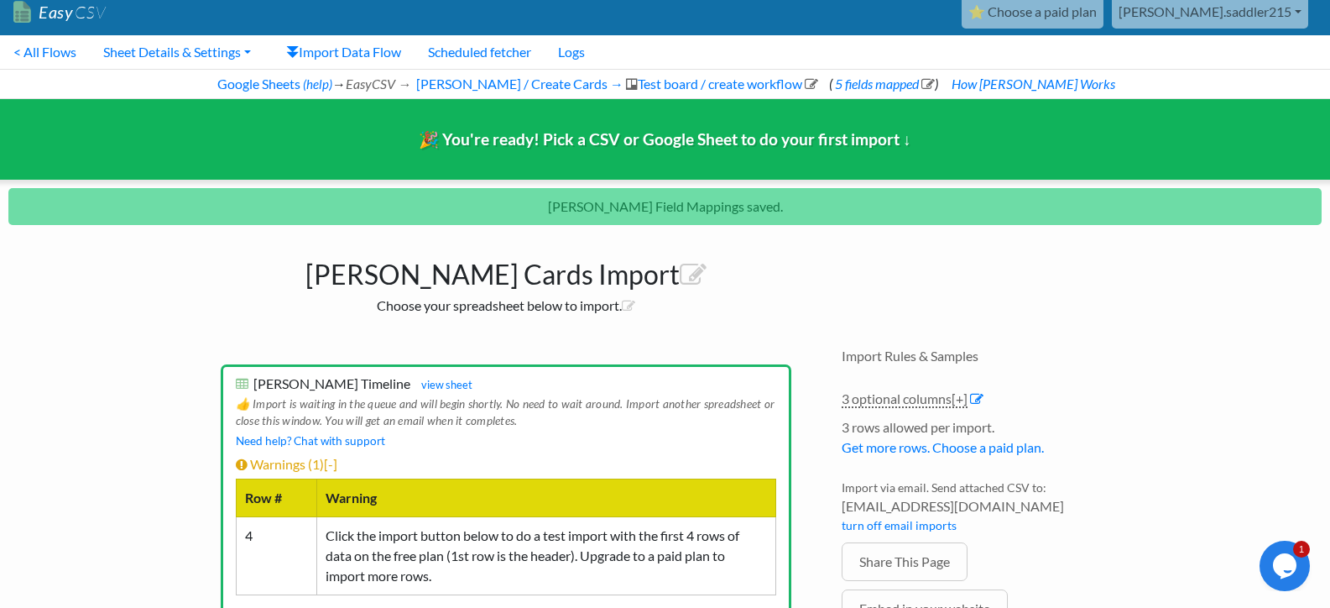
scroll to position [0, 0]
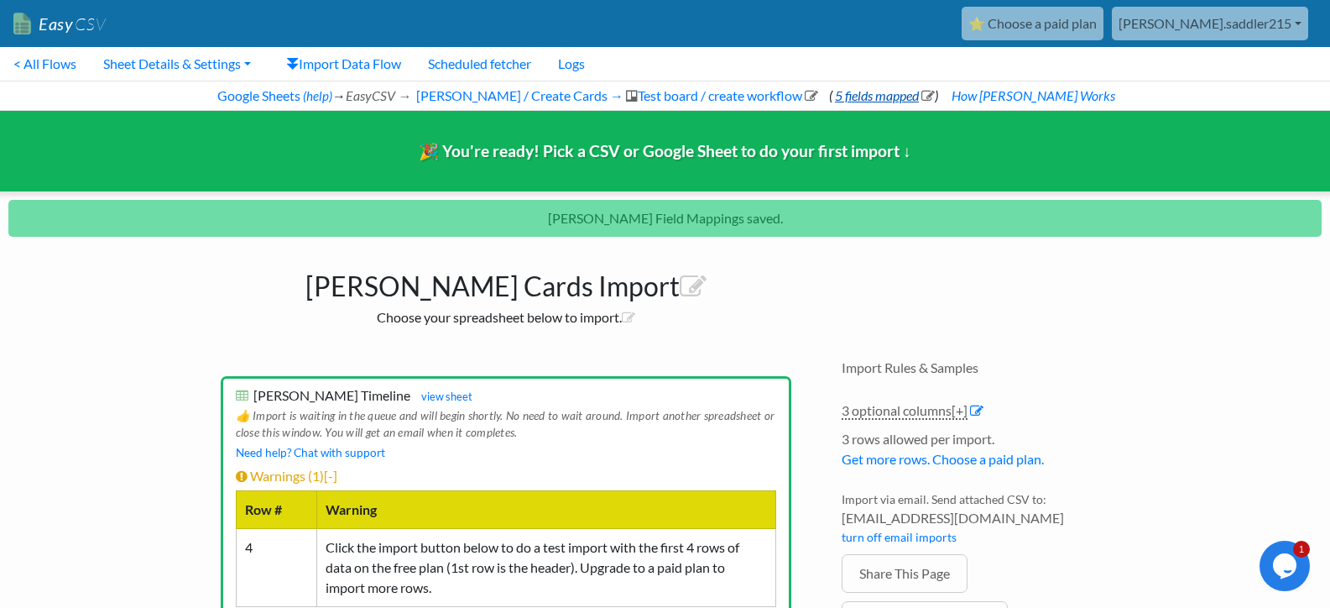
click at [890, 91] on link "5 fields mapped" at bounding box center [883, 95] width 102 height 16
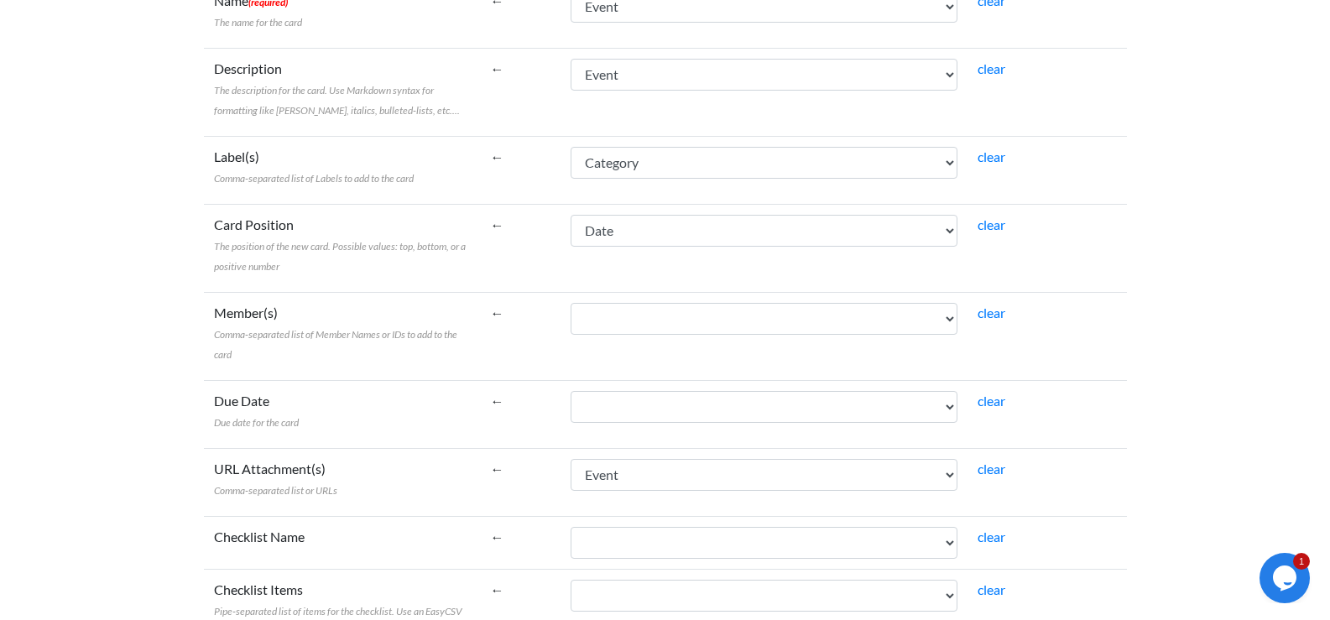
scroll to position [584, 0]
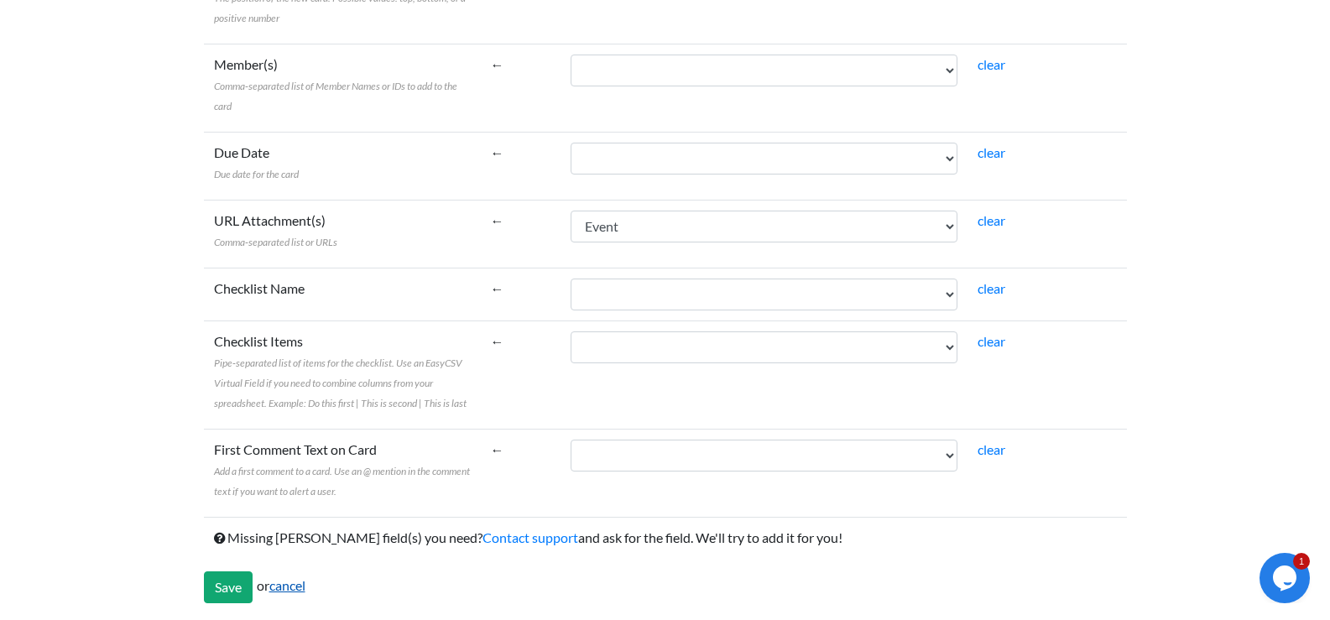
click at [296, 588] on link "cancel" at bounding box center [287, 585] width 36 height 16
